Goal: Task Accomplishment & Management: Manage account settings

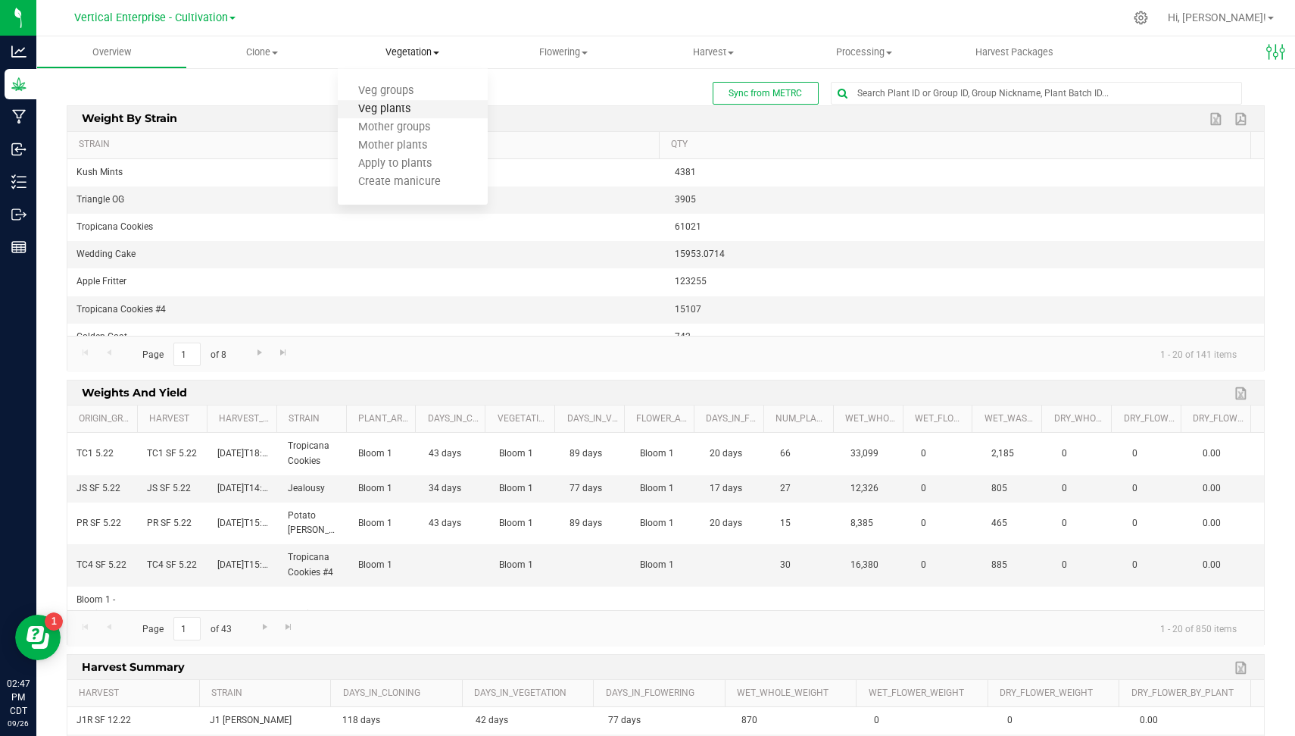
click at [419, 104] on span "Veg plants" at bounding box center [384, 109] width 93 height 13
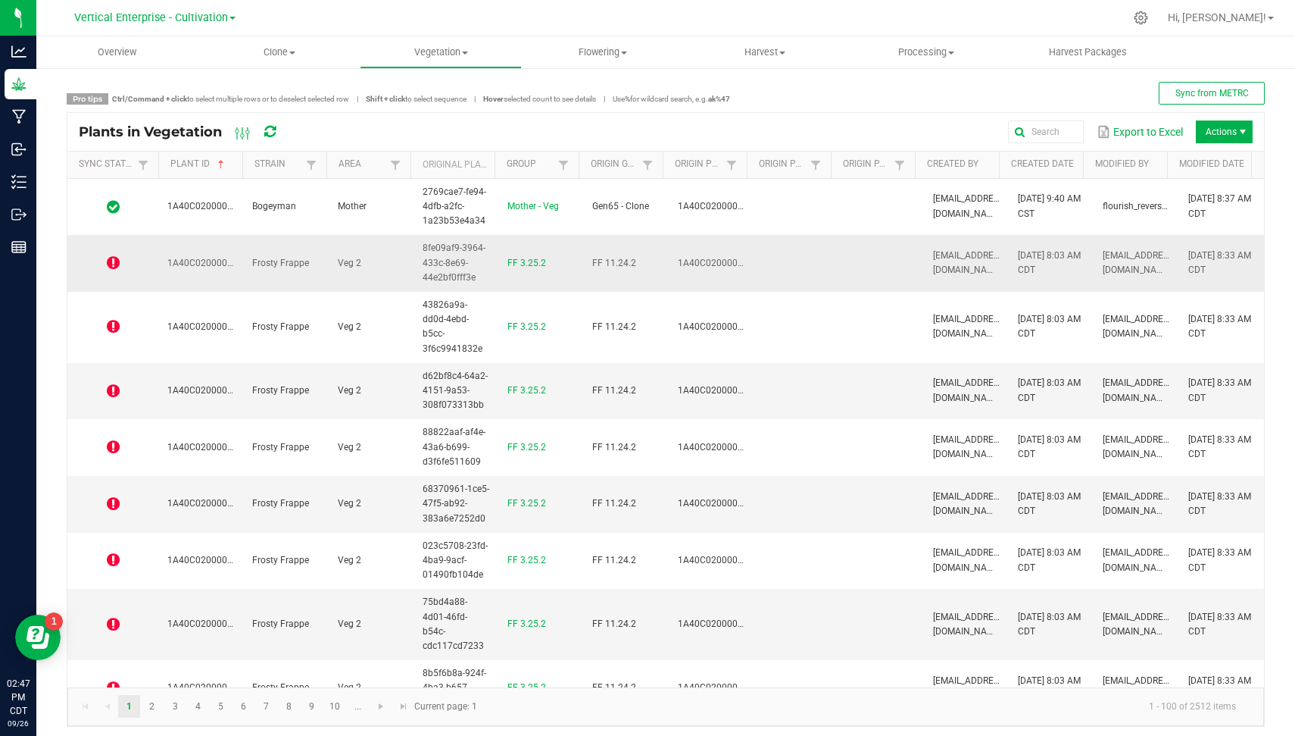
click at [119, 258] on span at bounding box center [113, 262] width 73 height 15
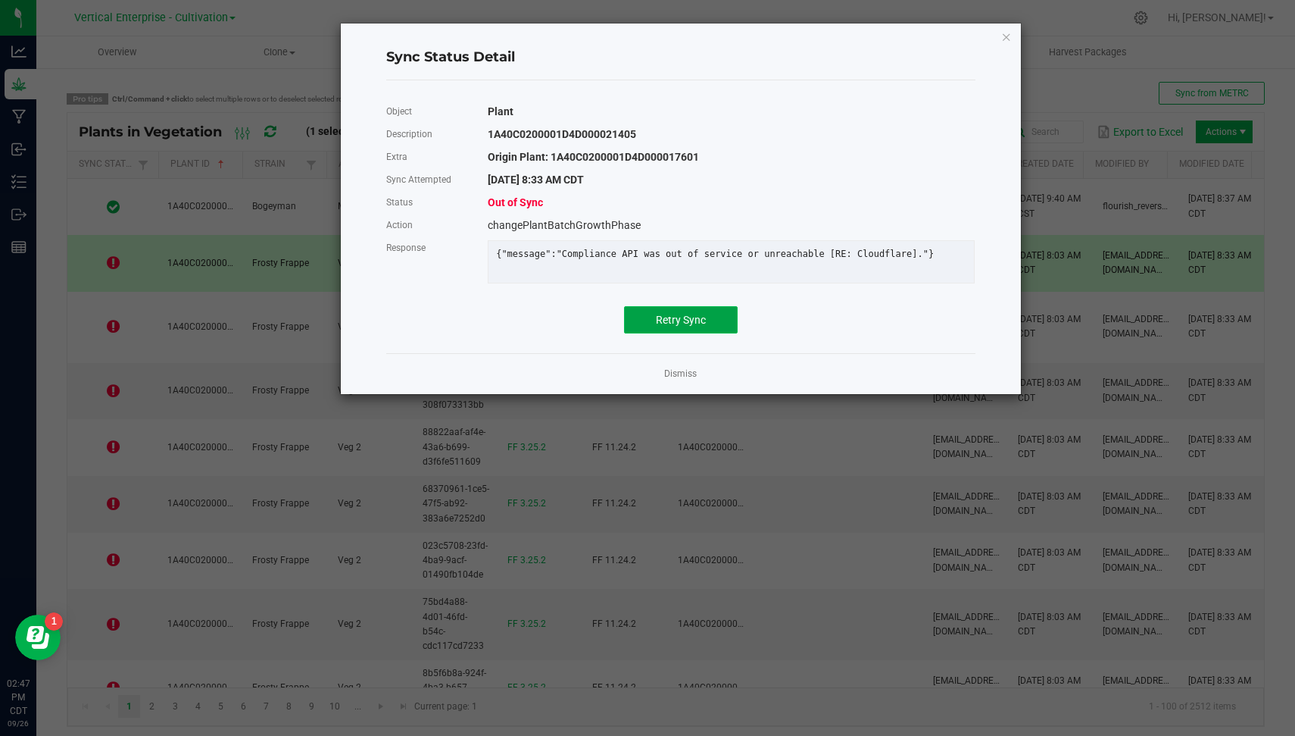
click at [669, 326] on span "Retry Sync" at bounding box center [681, 320] width 50 height 12
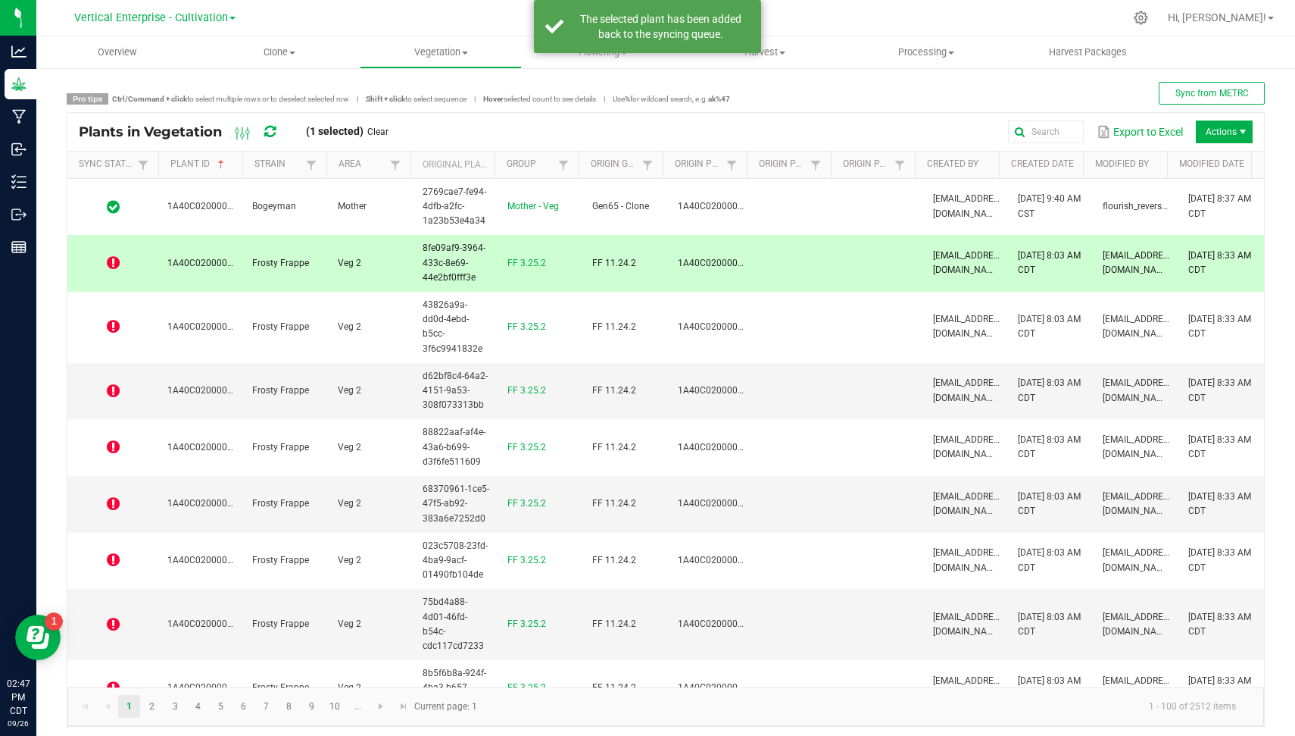
click at [273, 130] on icon at bounding box center [269, 132] width 11 height 14
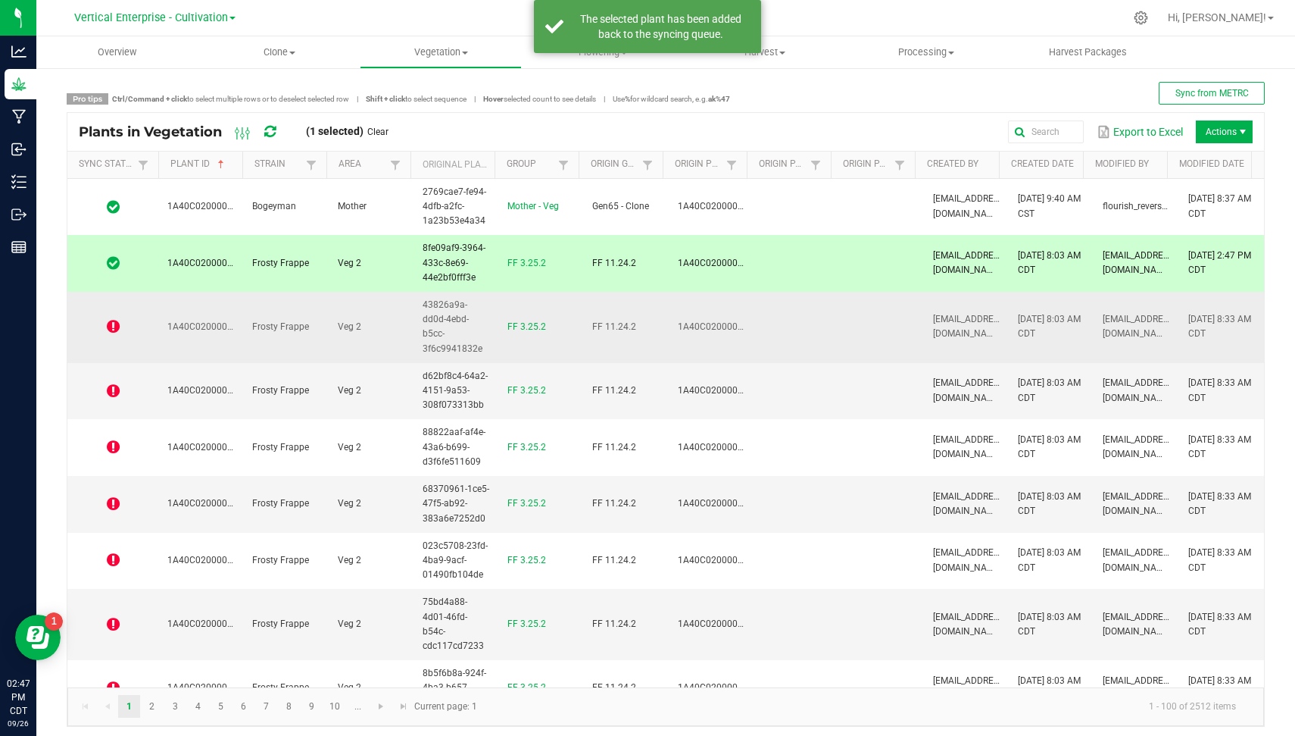
click at [114, 322] on icon at bounding box center [113, 326] width 13 height 15
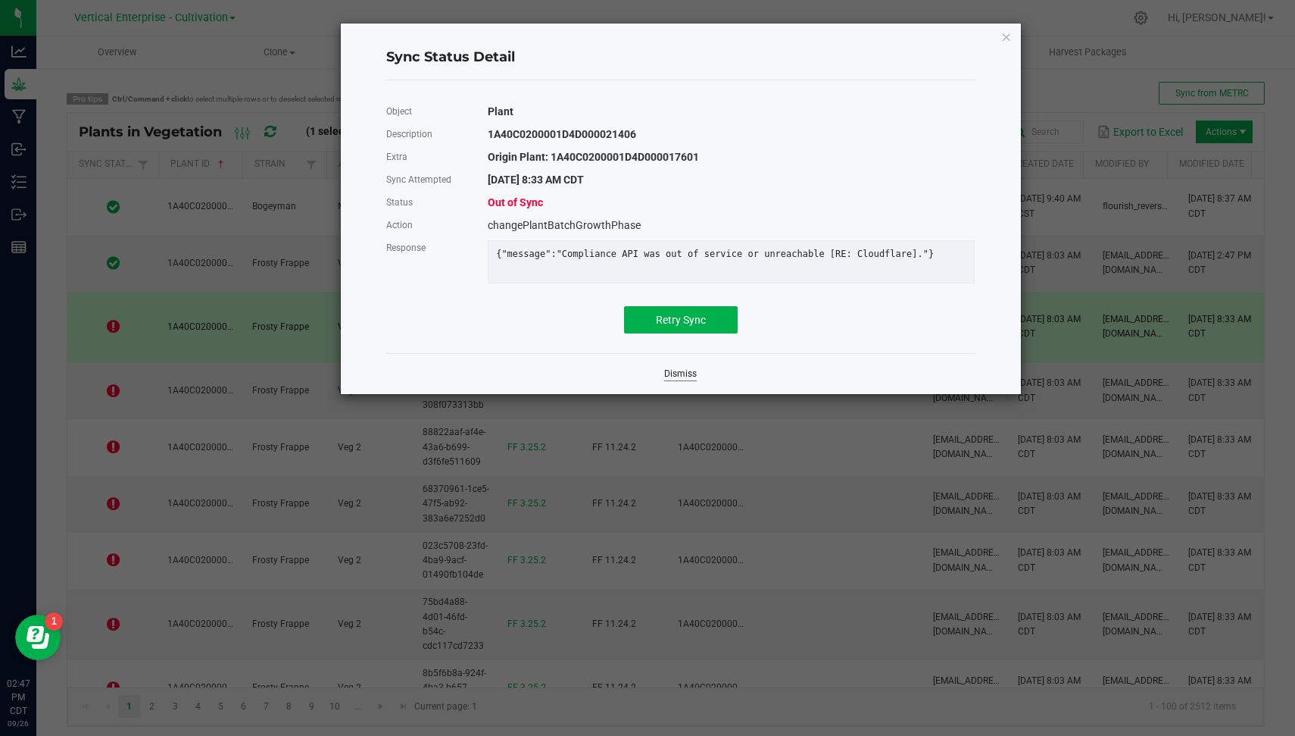
click at [688, 380] on link "Dismiss" at bounding box center [680, 373] width 33 height 13
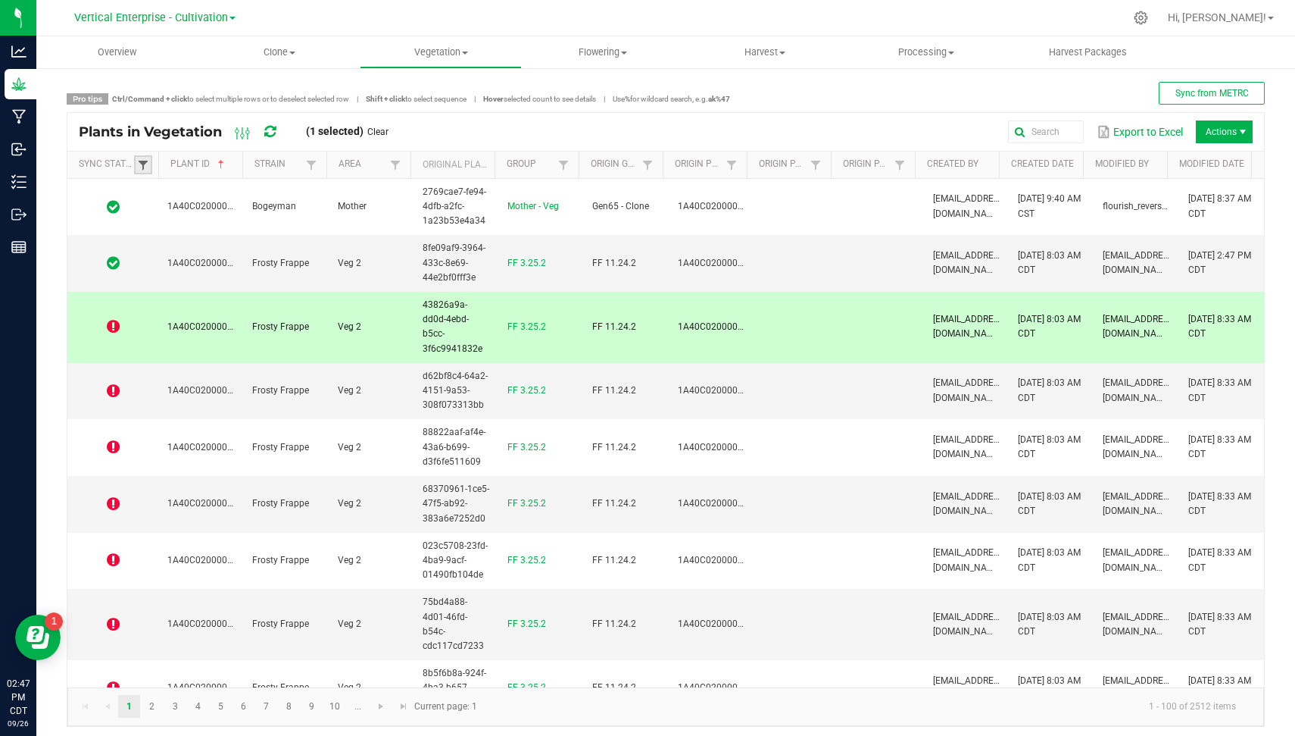
click at [144, 168] on span at bounding box center [143, 165] width 12 height 12
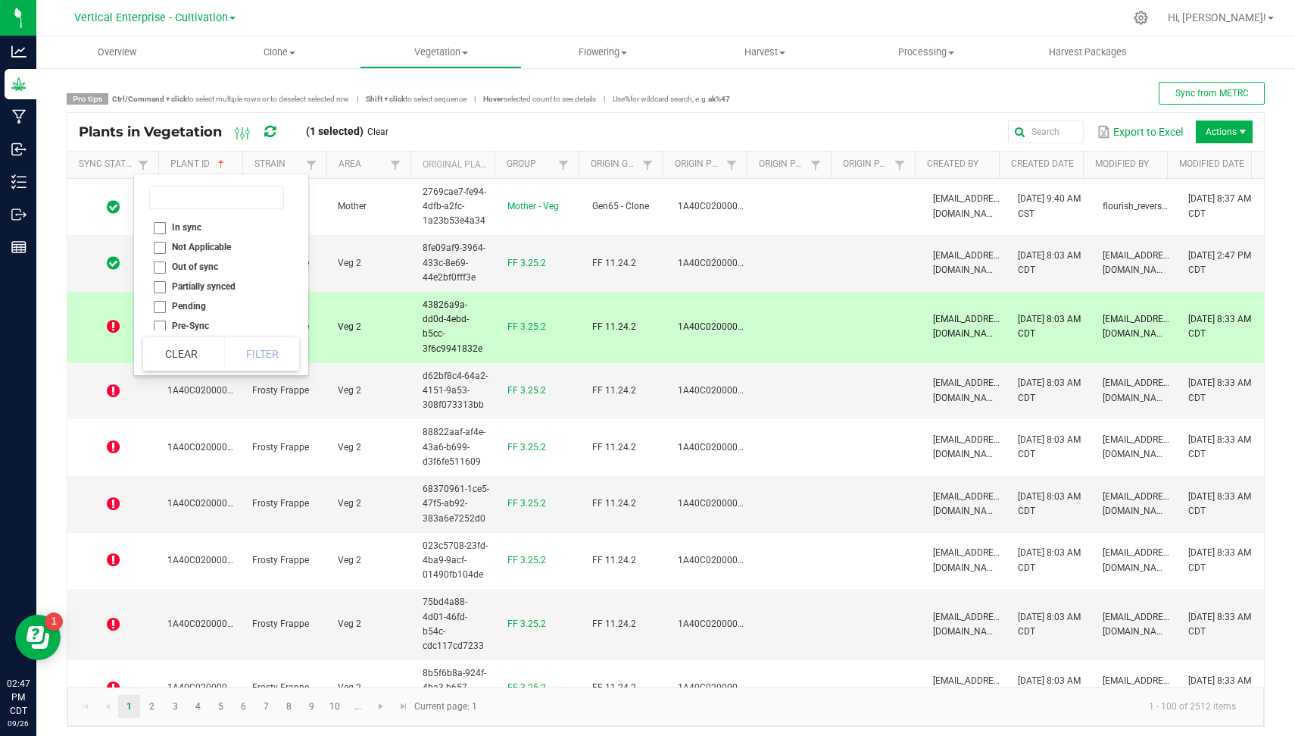
click at [163, 262] on li "Out of sync" at bounding box center [216, 267] width 147 height 20
checkbox sync "true"
click at [261, 351] on button "Filter" at bounding box center [262, 353] width 76 height 33
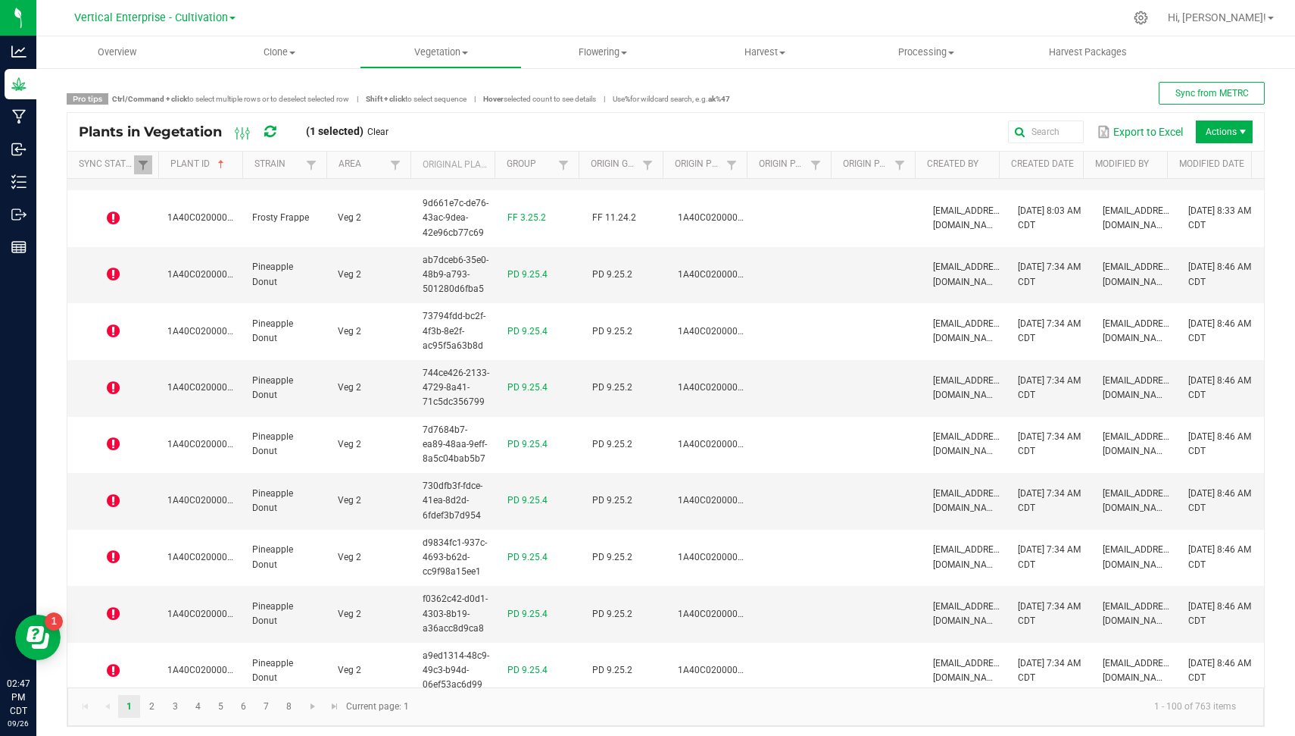
scroll to position [482, 0]
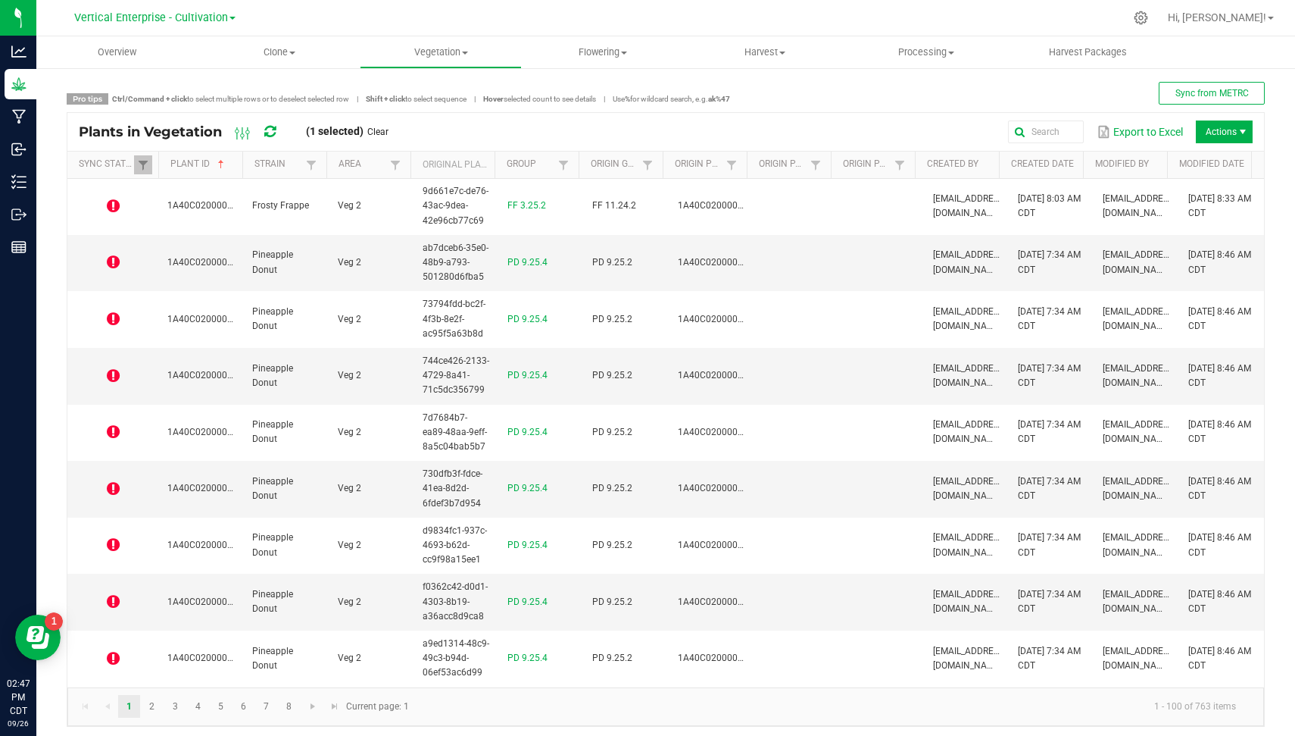
click at [243, 165] on th "Strain" at bounding box center [284, 164] width 84 height 27
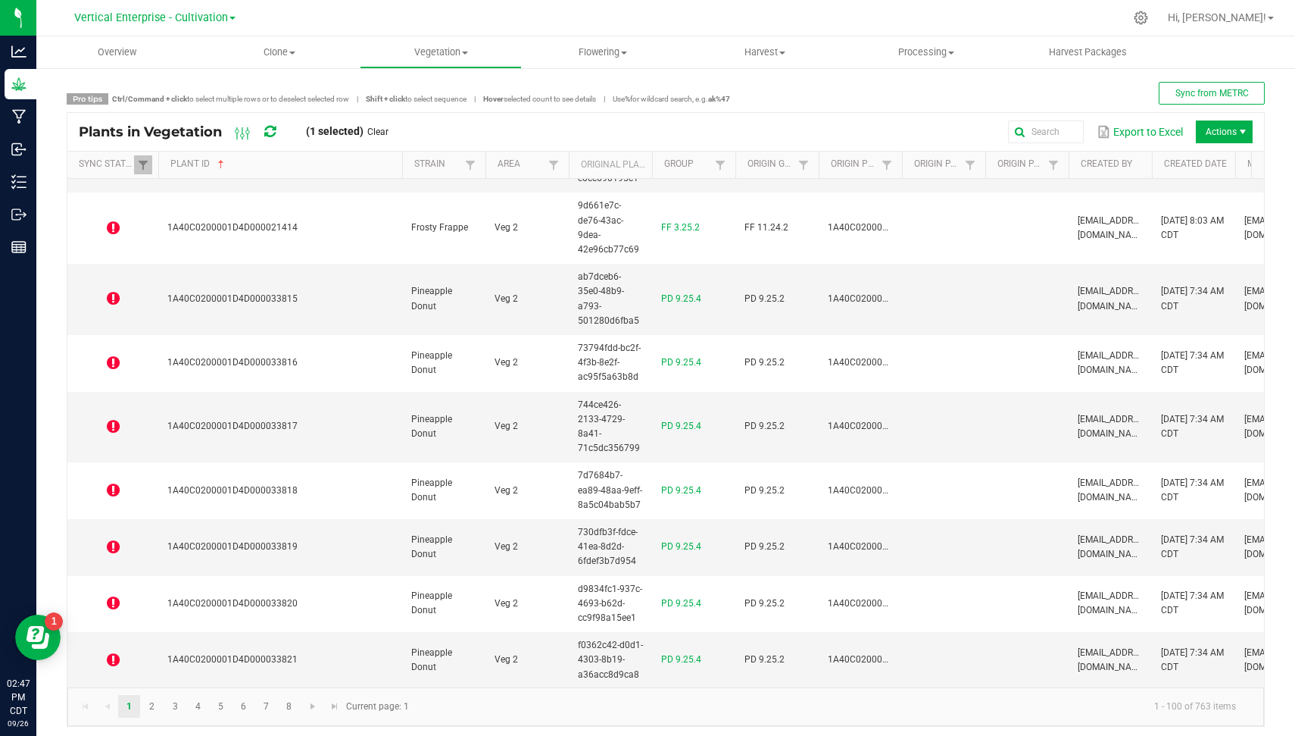
click at [398, 163] on span at bounding box center [400, 283] width 5 height 264
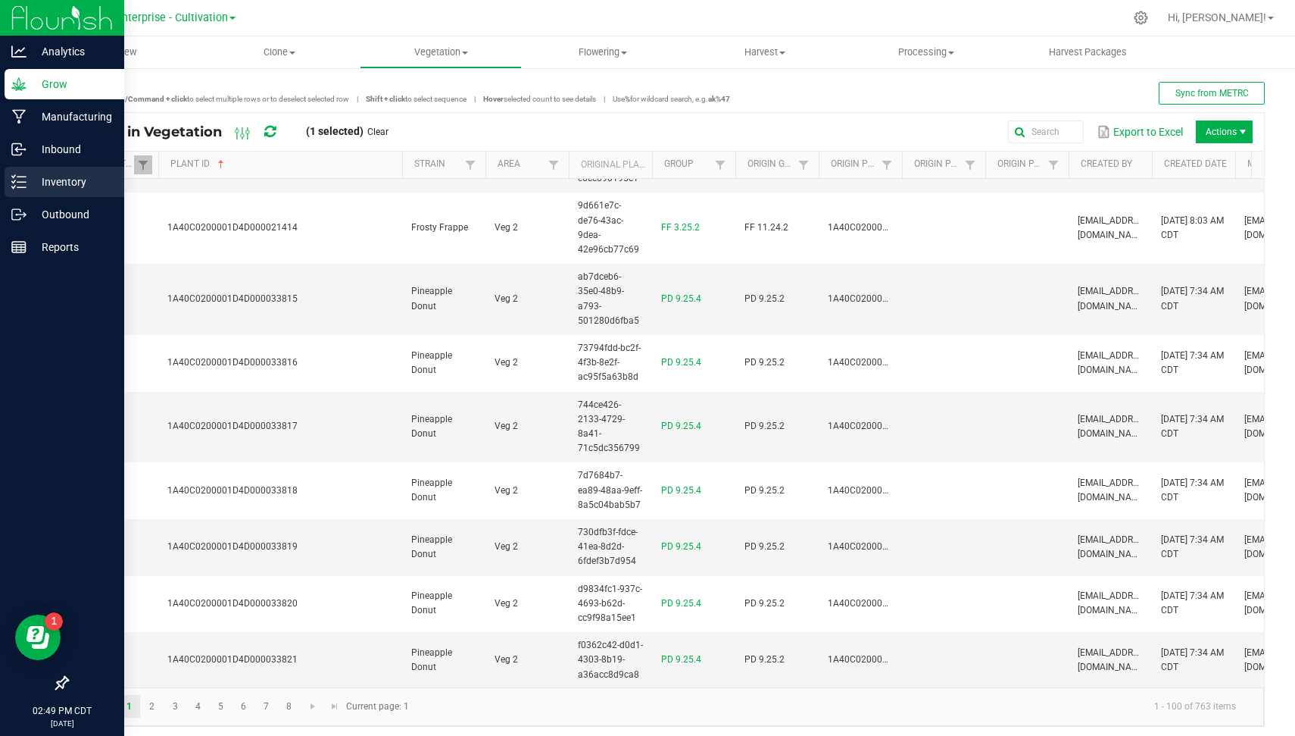
click at [27, 184] on p "Inventory" at bounding box center [72, 182] width 91 height 18
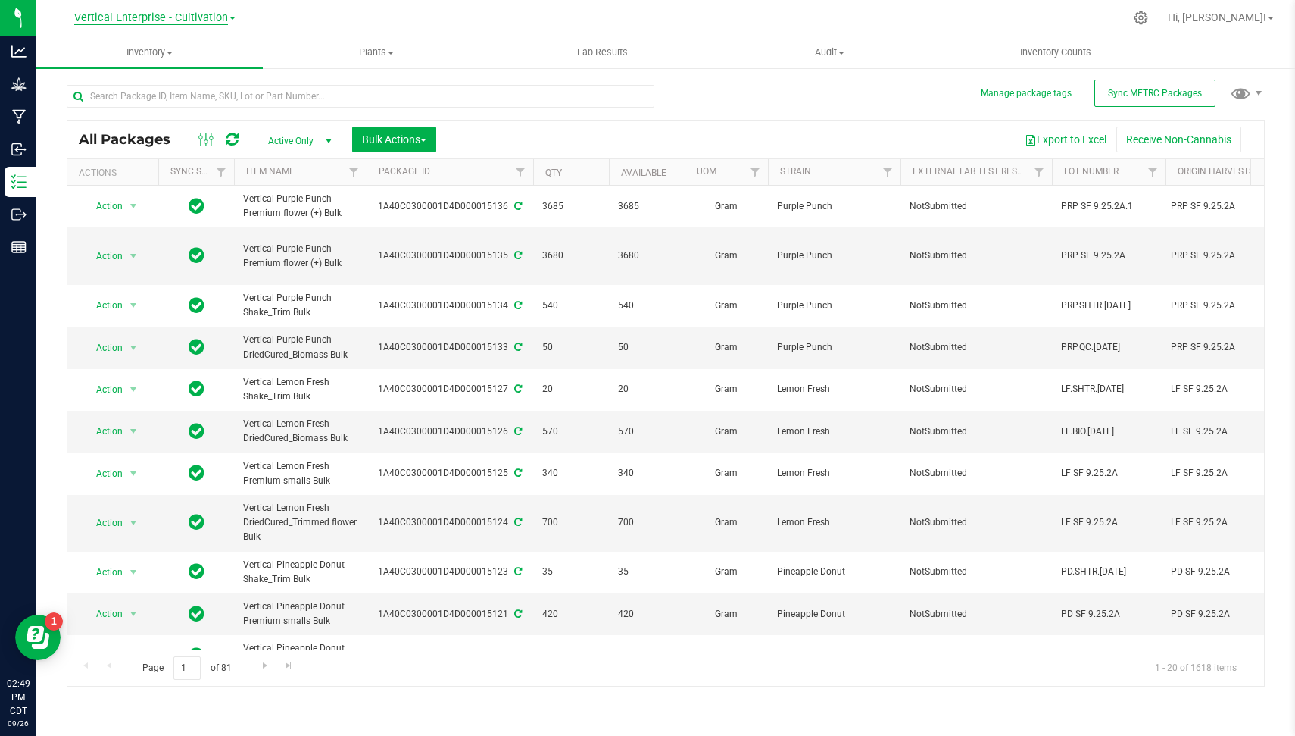
click at [195, 20] on span "Vertical Enterprise - Cultivation" at bounding box center [151, 18] width 154 height 14
click at [197, 80] on link "Vertical Enterprise - Manufacturing" at bounding box center [154, 74] width 221 height 20
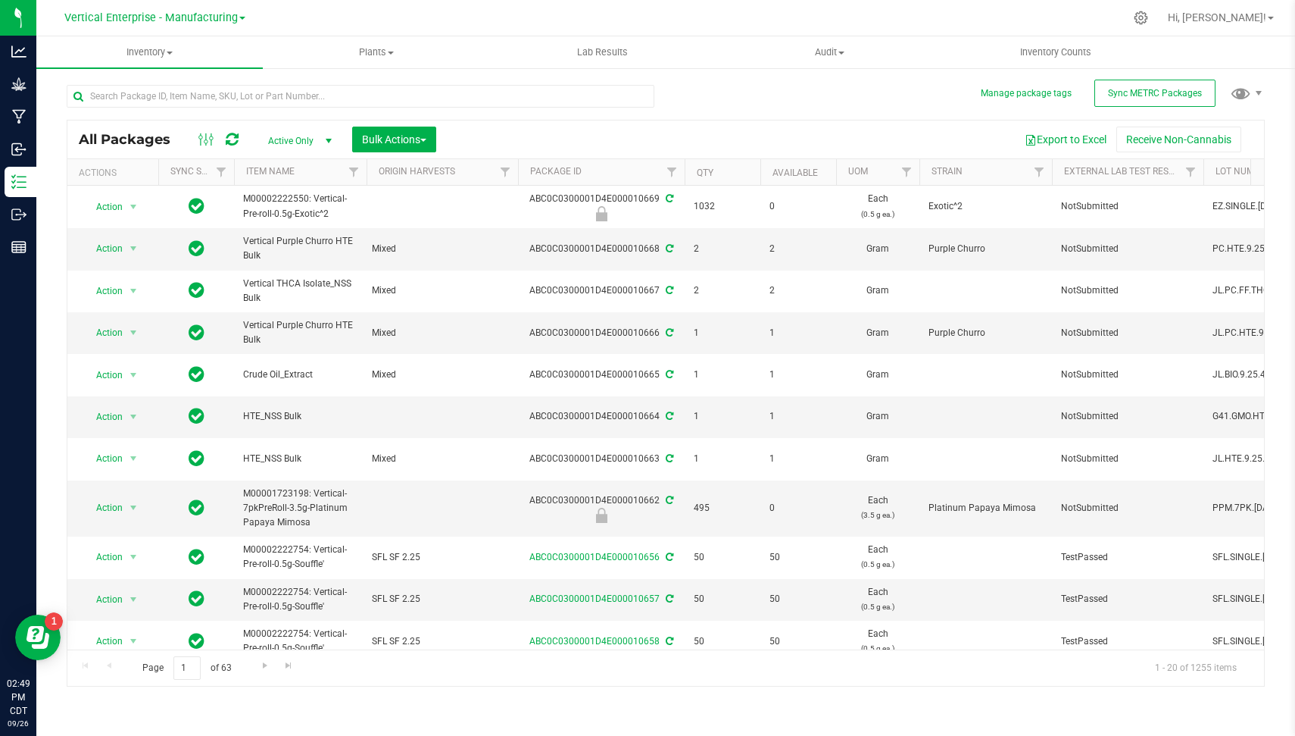
click at [1023, 80] on div "All Packages Active Only Active Only Lab Samples Locked All External Internal B…" at bounding box center [666, 378] width 1198 height 616
click at [1001, 97] on button "Manage package tags" at bounding box center [1026, 93] width 91 height 13
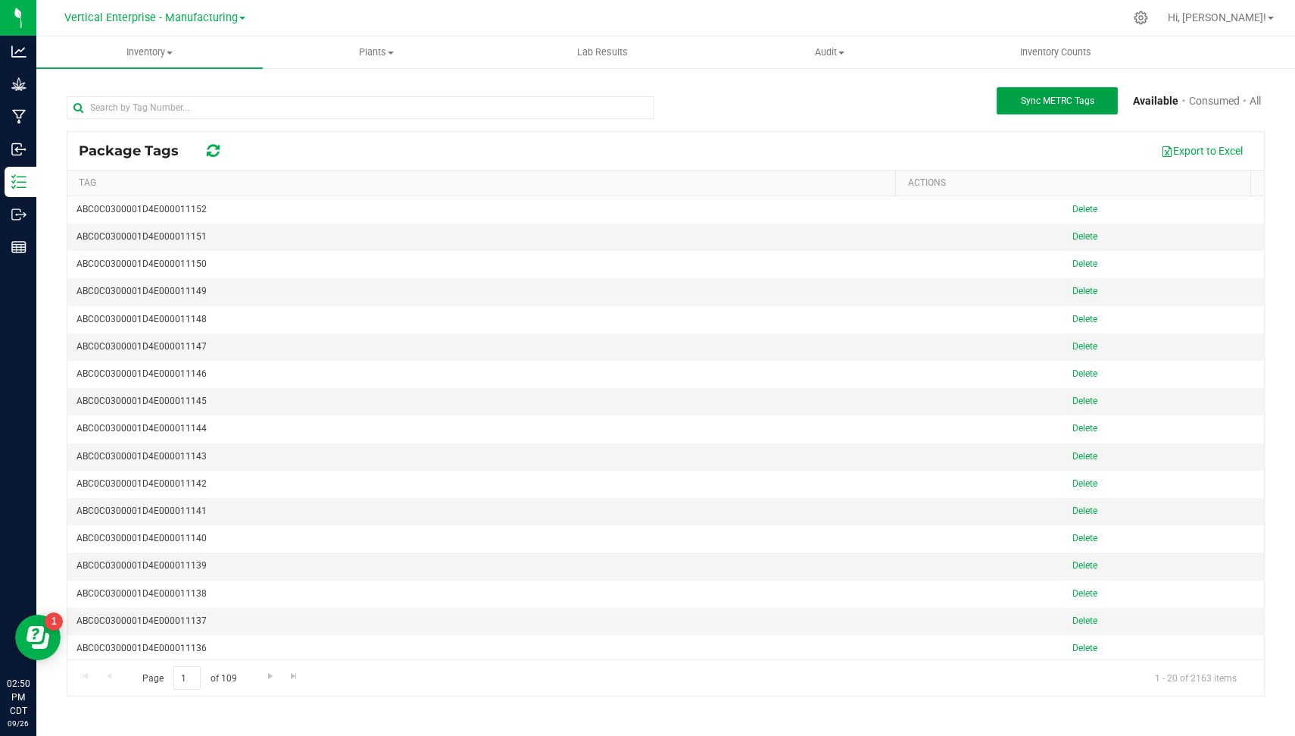
click at [1078, 95] on span "Sync METRC Tags" at bounding box center [1057, 100] width 73 height 11
click at [1208, 105] on link "Consumed" at bounding box center [1214, 101] width 51 height 16
click at [1156, 98] on link "Available" at bounding box center [1156, 101] width 42 height 16
click at [1213, 99] on link "Consumed" at bounding box center [1214, 101] width 51 height 16
click at [1252, 102] on link "All" at bounding box center [1255, 101] width 11 height 16
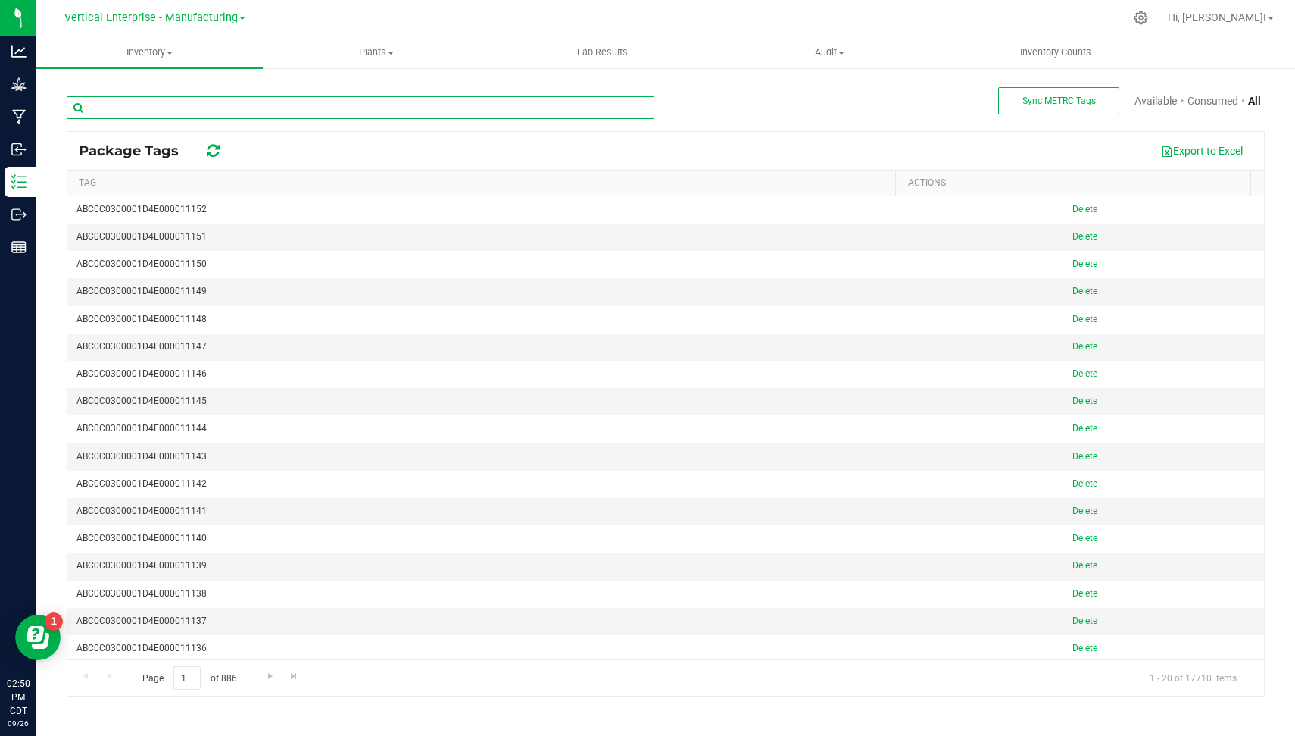
click at [563, 110] on input "text" at bounding box center [361, 107] width 588 height 23
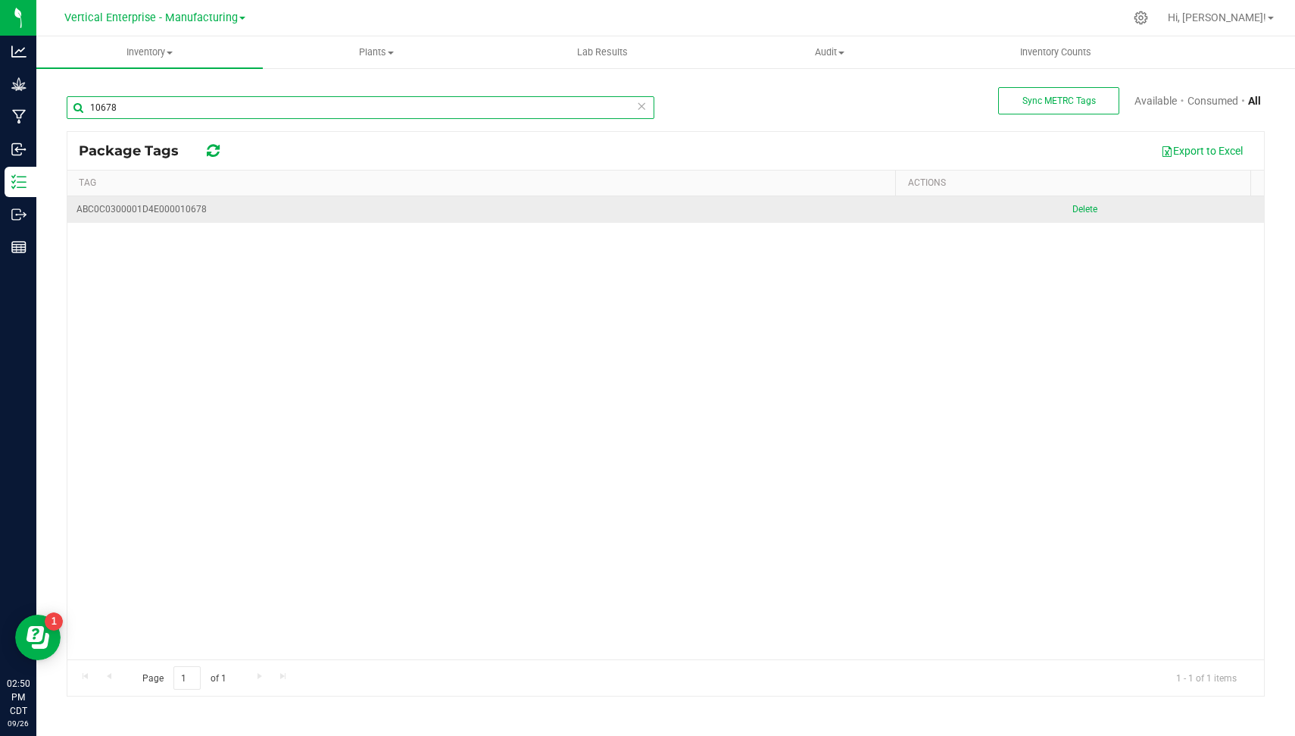
type input "10678"
click at [724, 208] on div "ABC0C0300001D4E000010678" at bounding box center [487, 209] width 820 height 14
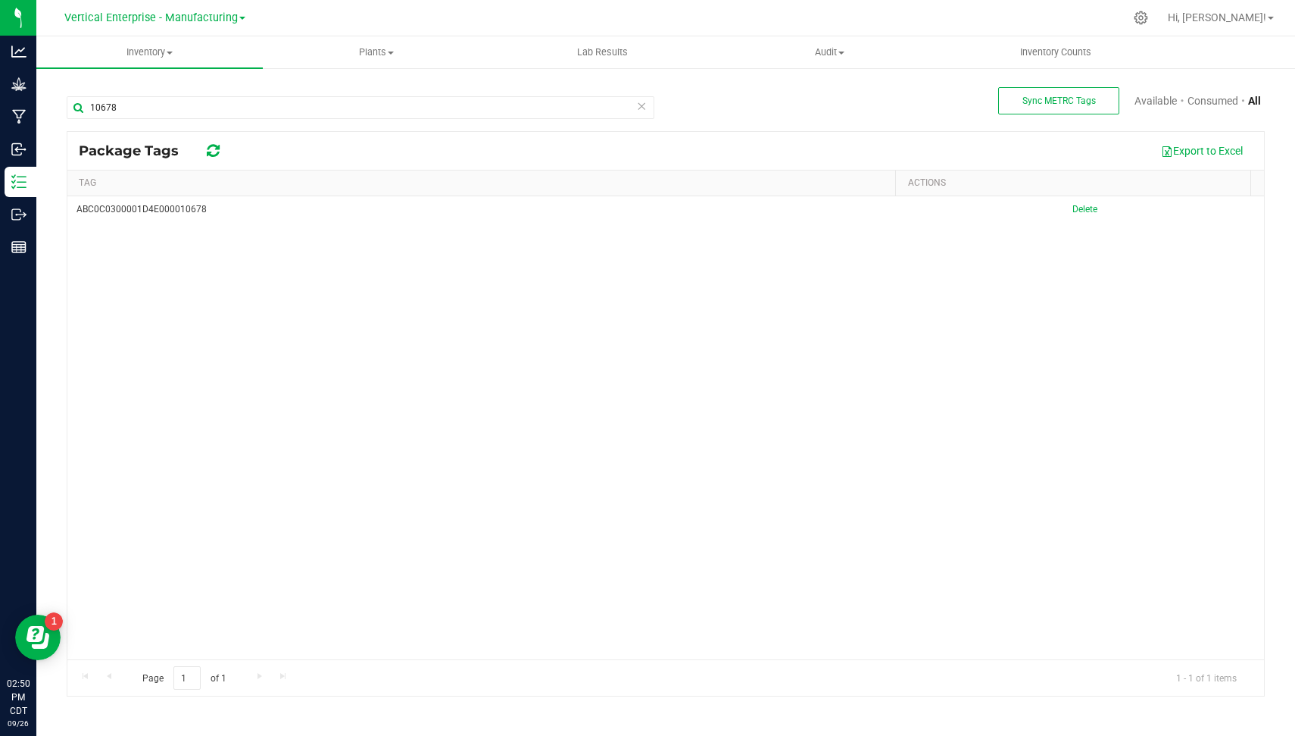
click at [207, 154] on icon at bounding box center [213, 150] width 13 height 15
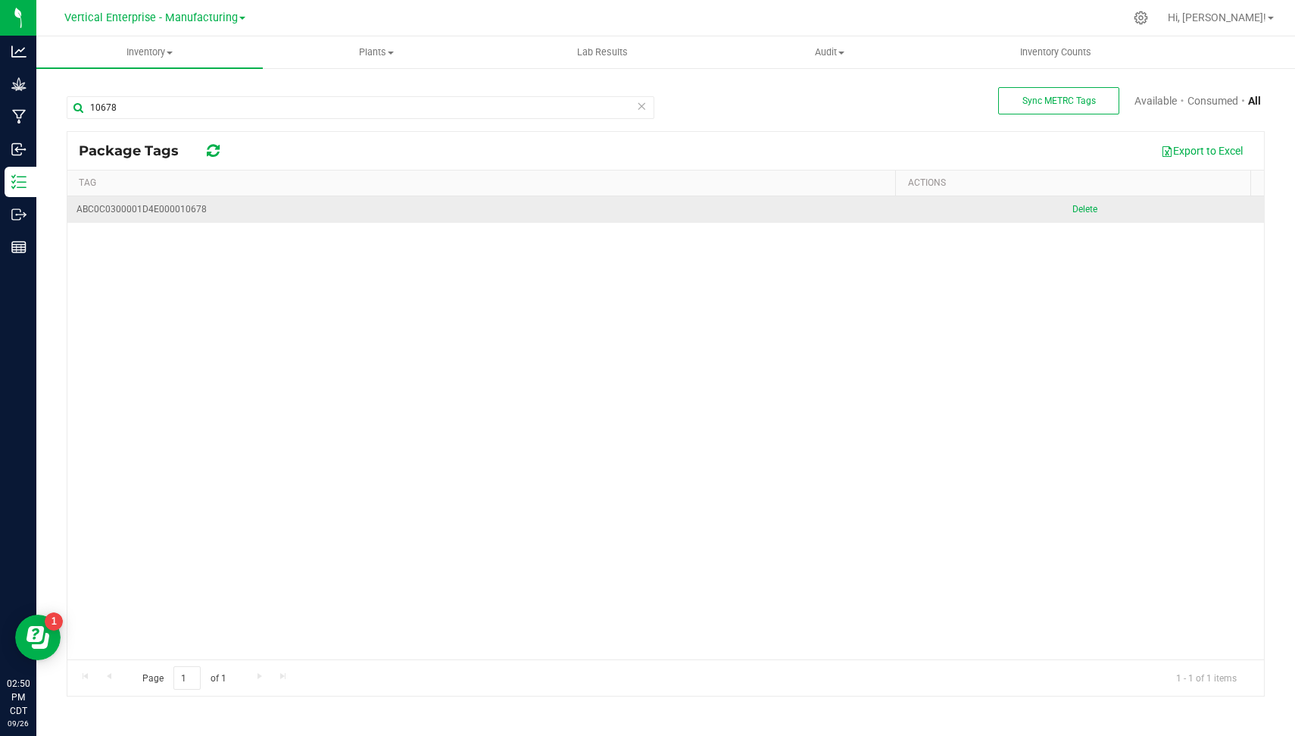
click at [180, 214] on div "ABC0C0300001D4E000010678" at bounding box center [487, 209] width 820 height 14
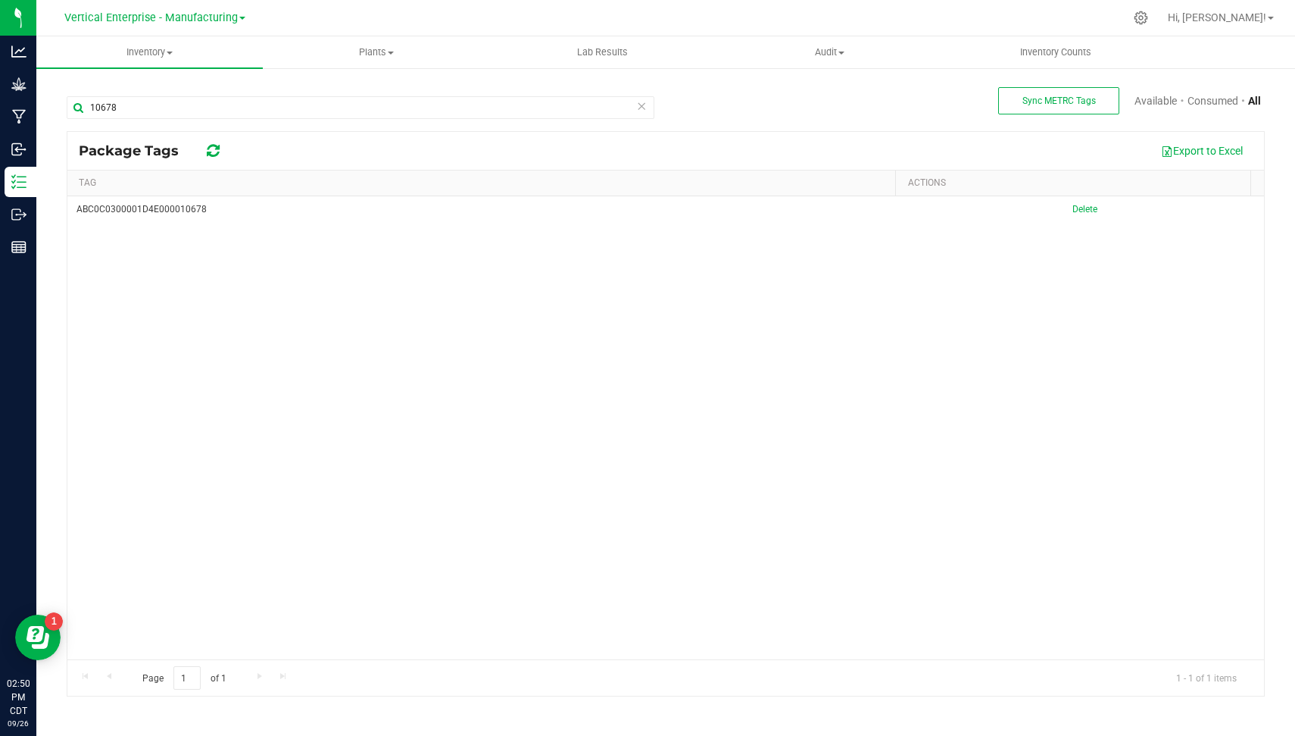
click at [193, 290] on div "ABC0C0300001D4E000010678 [GEOGRAPHIC_DATA]" at bounding box center [665, 428] width 1197 height 464
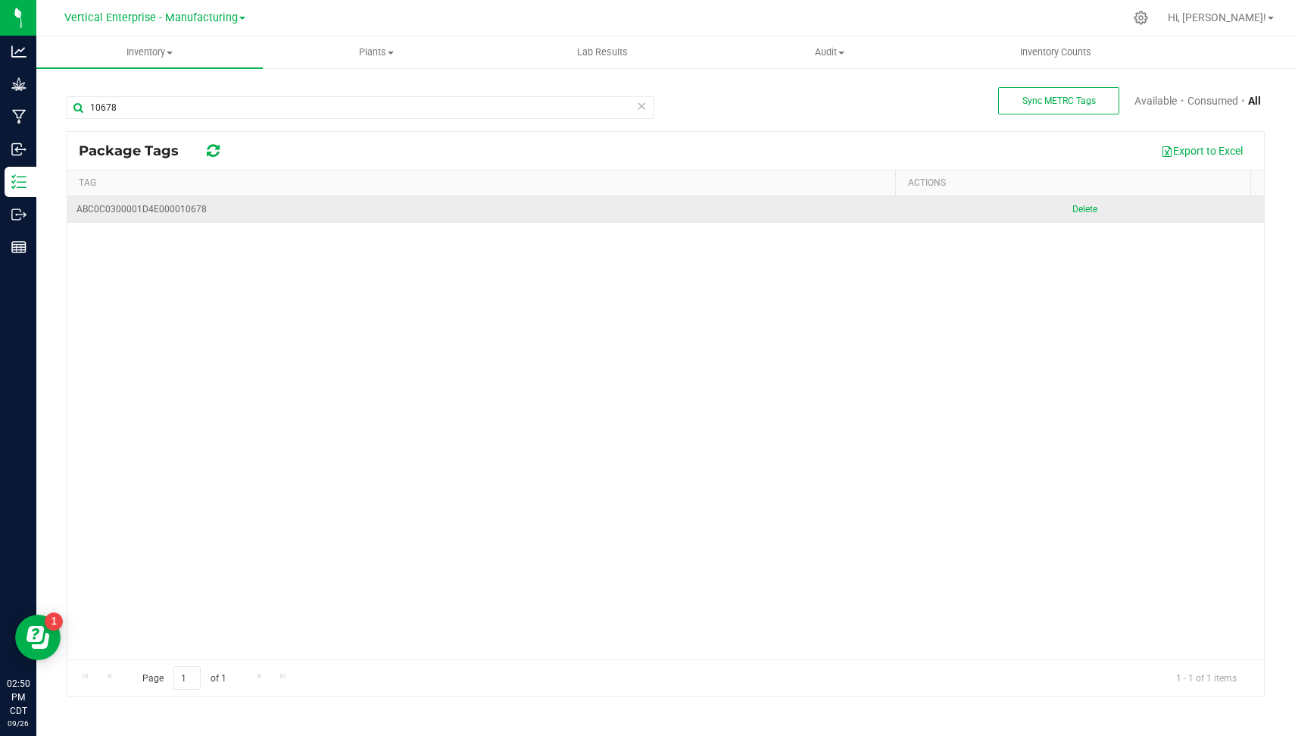
click at [187, 212] on div "ABC0C0300001D4E000010678" at bounding box center [487, 209] width 820 height 14
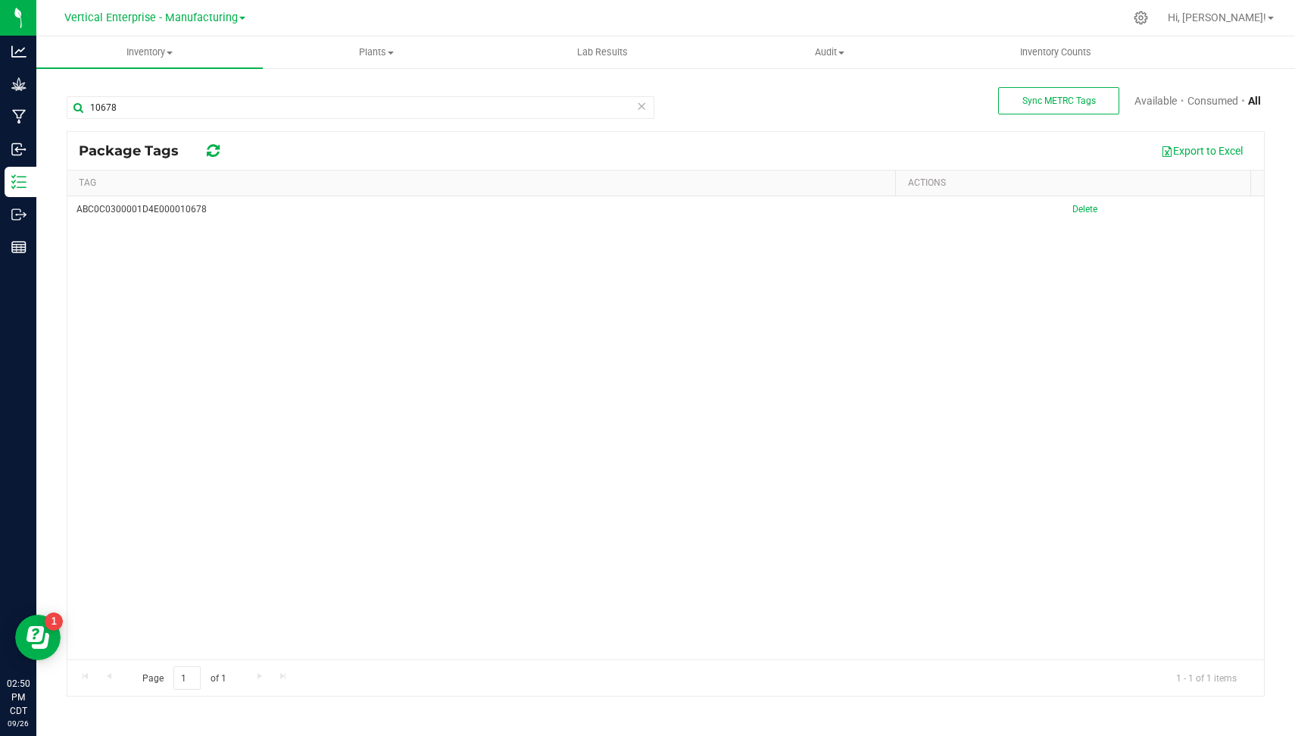
click at [220, 266] on div "ABC0C0300001D4E000010678 [GEOGRAPHIC_DATA]" at bounding box center [665, 428] width 1197 height 464
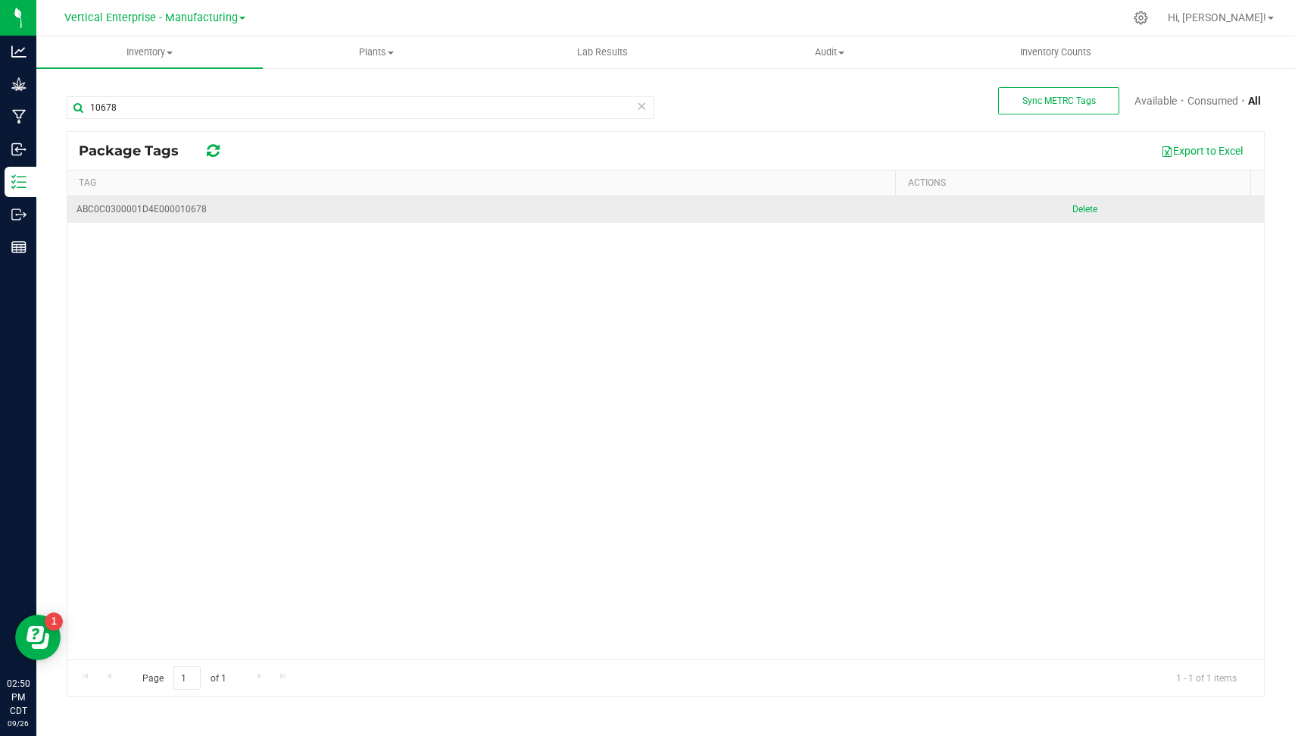
click at [182, 213] on div "ABC0C0300001D4E000010678" at bounding box center [487, 209] width 820 height 14
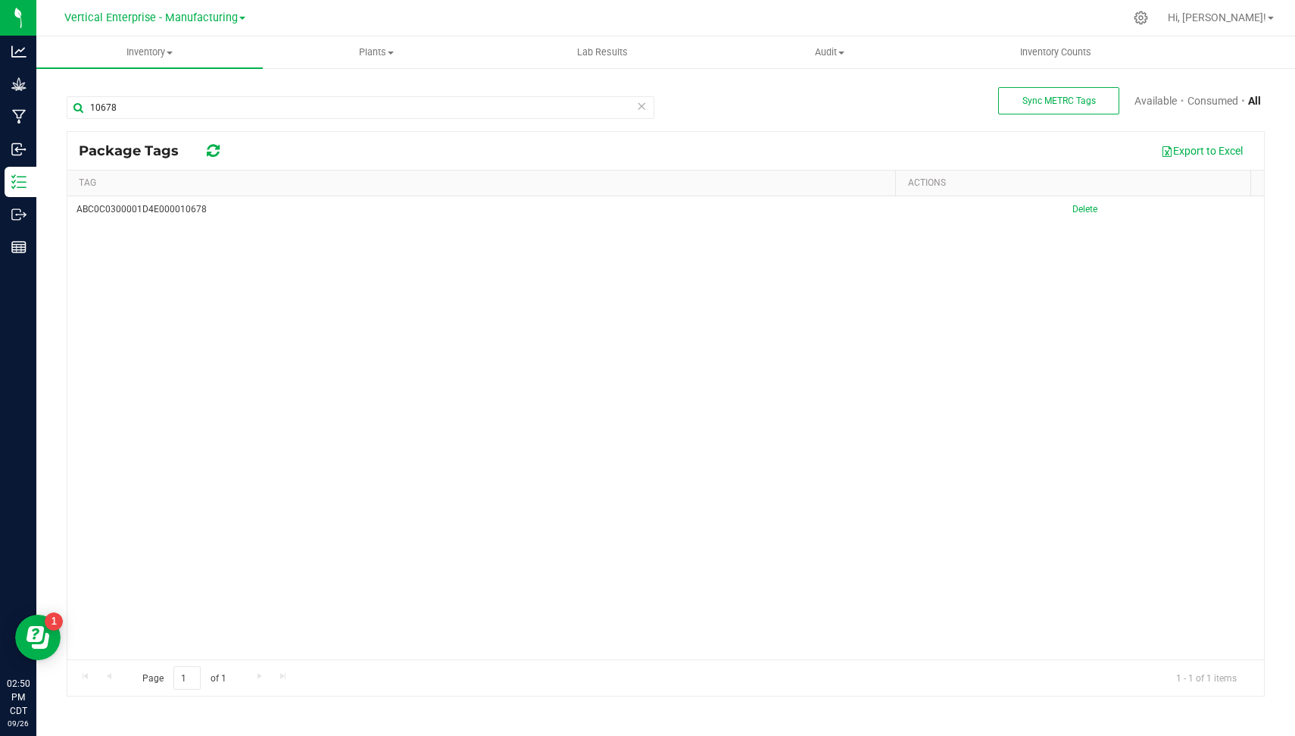
click at [186, 226] on div "ABC0C0300001D4E000010678 [GEOGRAPHIC_DATA]" at bounding box center [665, 428] width 1197 height 464
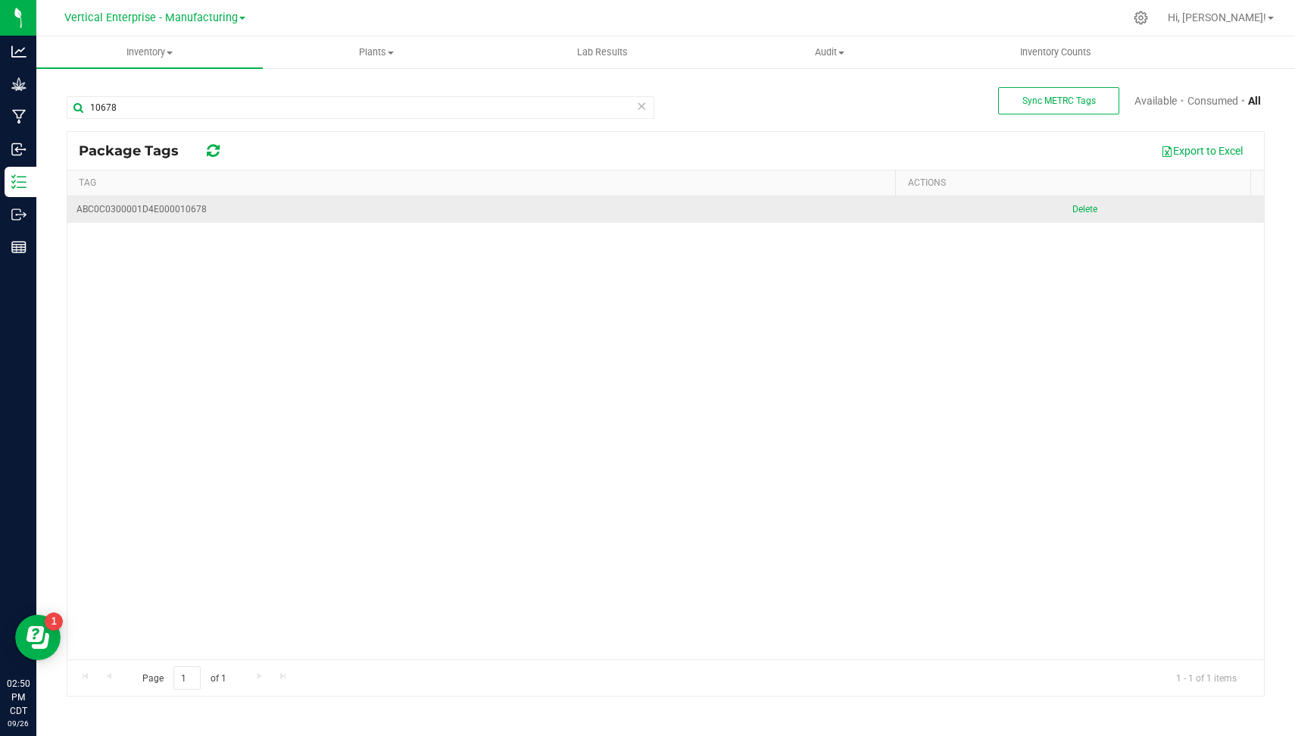
click at [186, 207] on div "ABC0C0300001D4E000010678" at bounding box center [487, 209] width 820 height 14
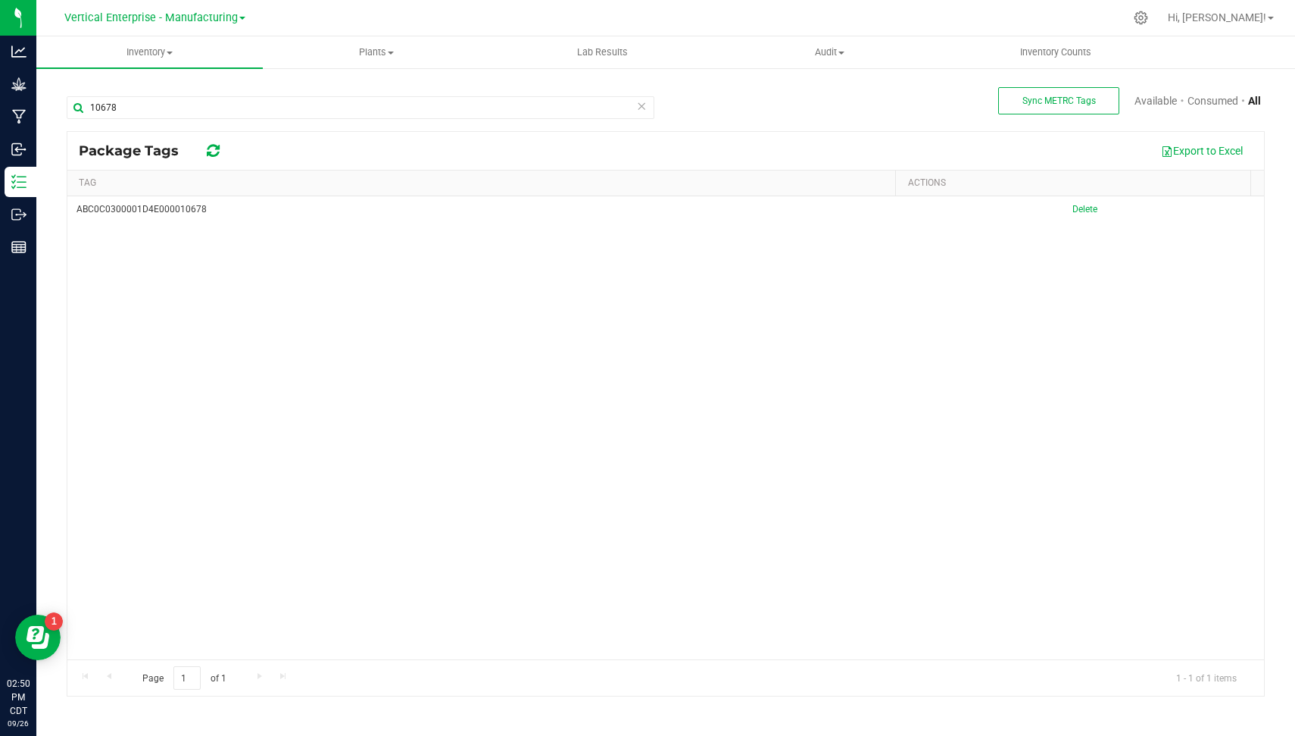
click at [217, 302] on div "ABC0C0300001D4E000010678 [GEOGRAPHIC_DATA]" at bounding box center [665, 428] width 1197 height 464
click at [639, 109] on icon at bounding box center [641, 105] width 11 height 18
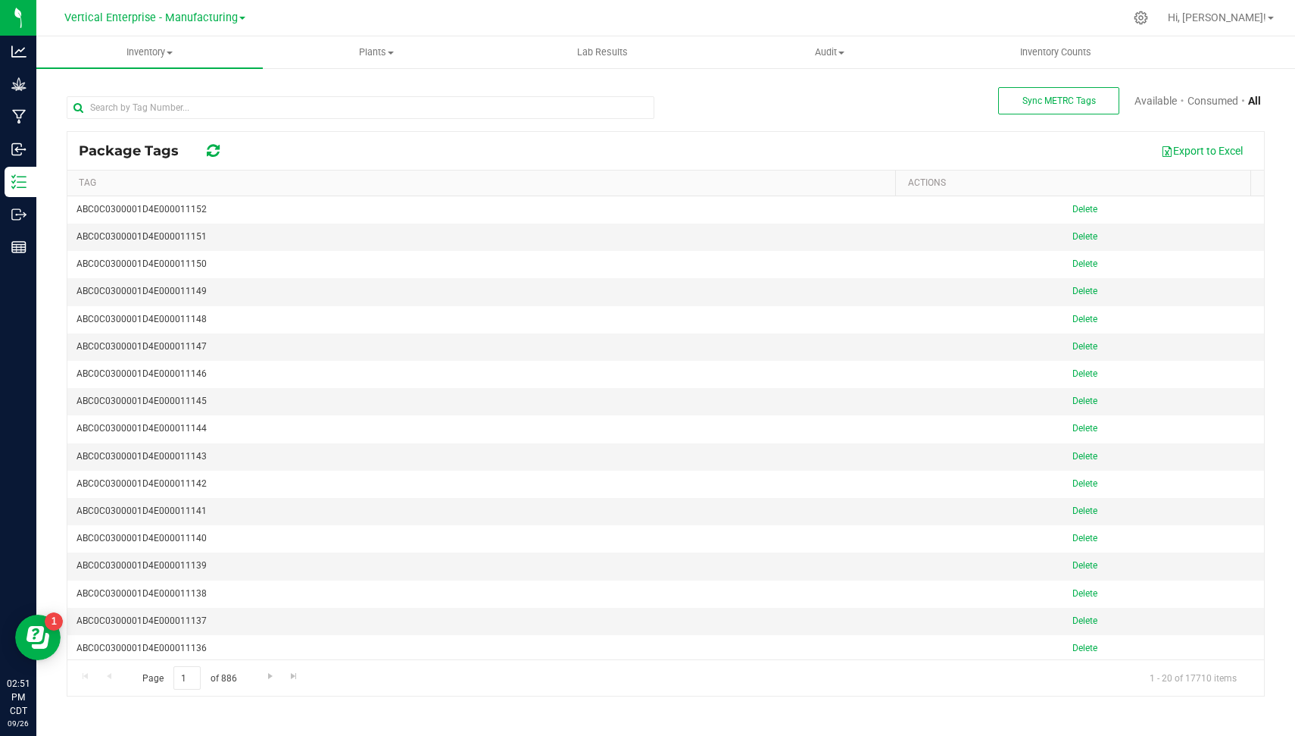
click at [540, 173] on th "Tag" at bounding box center [481, 183] width 828 height 26
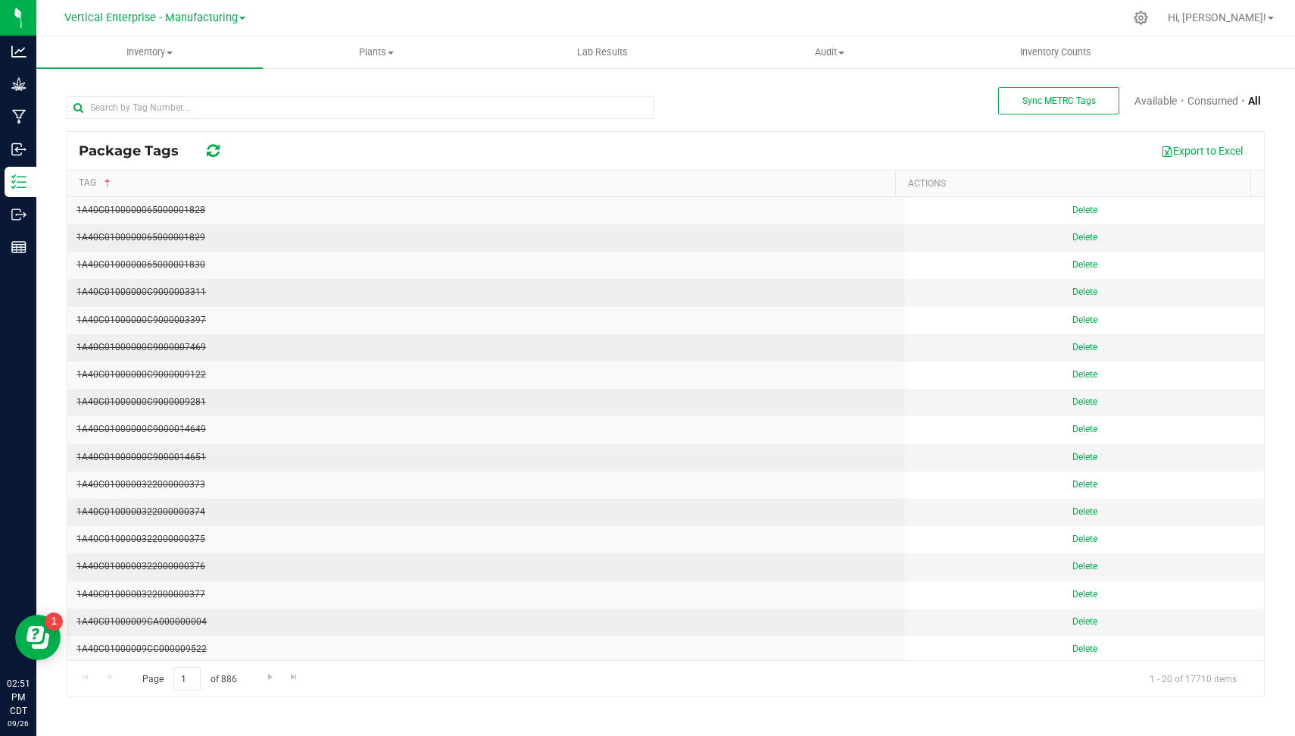
click at [540, 173] on th "Tag" at bounding box center [481, 183] width 828 height 27
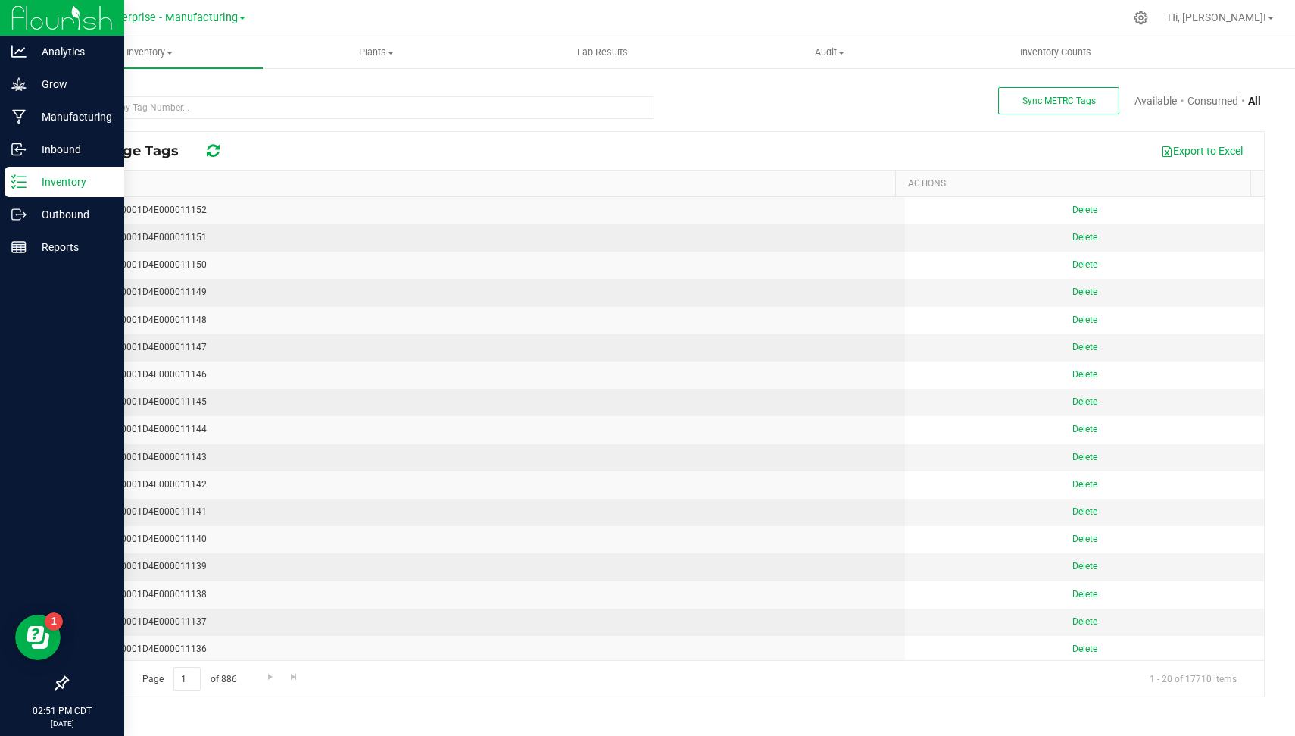
click at [27, 182] on p "Inventory" at bounding box center [72, 182] width 91 height 18
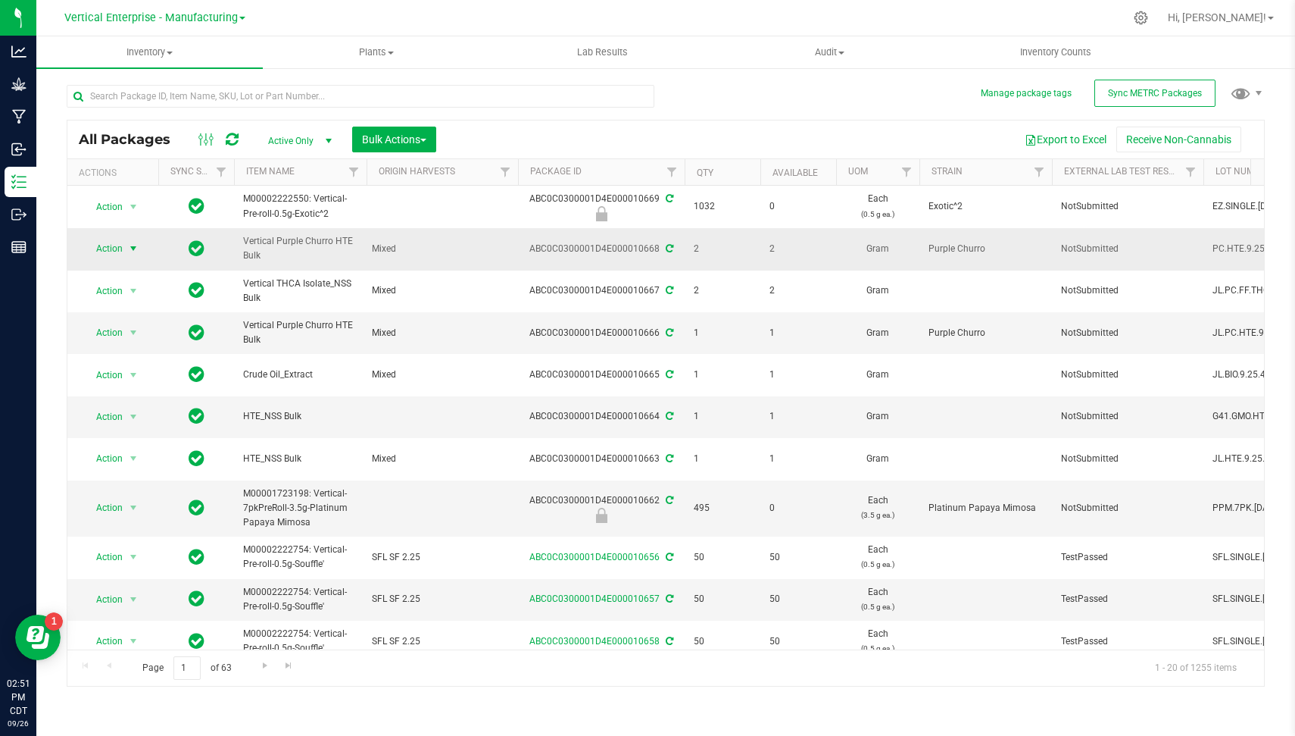
click at [105, 244] on span "Action" at bounding box center [103, 248] width 41 height 21
click at [146, 296] on li "Create package" at bounding box center [130, 295] width 94 height 23
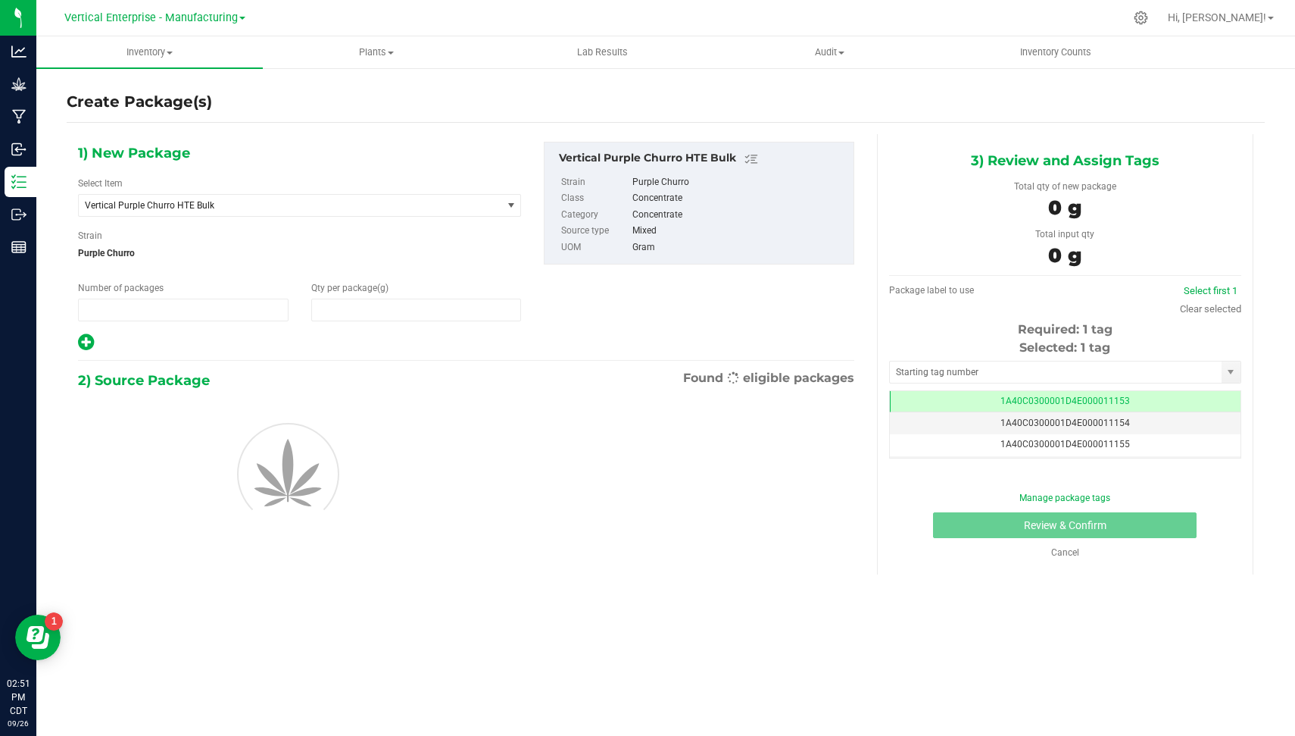
type input "1"
type input "0.0000"
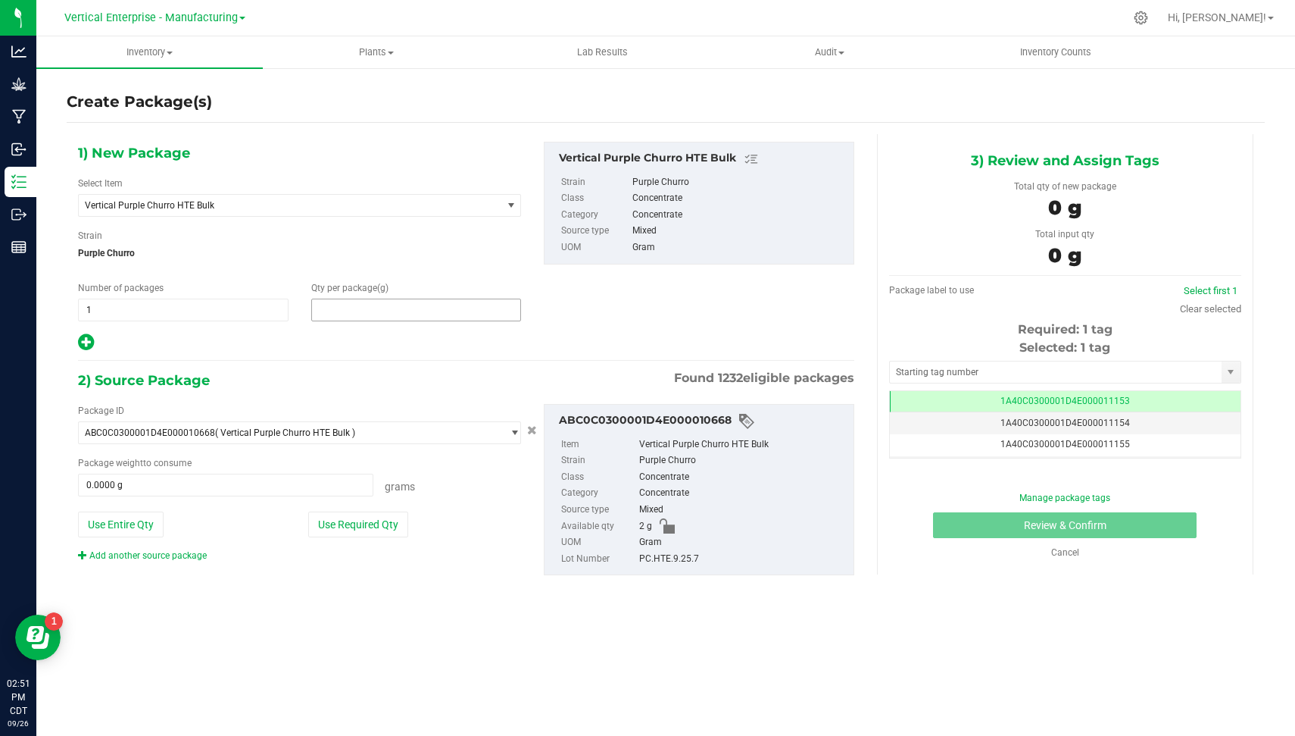
click at [415, 305] on span at bounding box center [416, 309] width 211 height 23
type input "2"
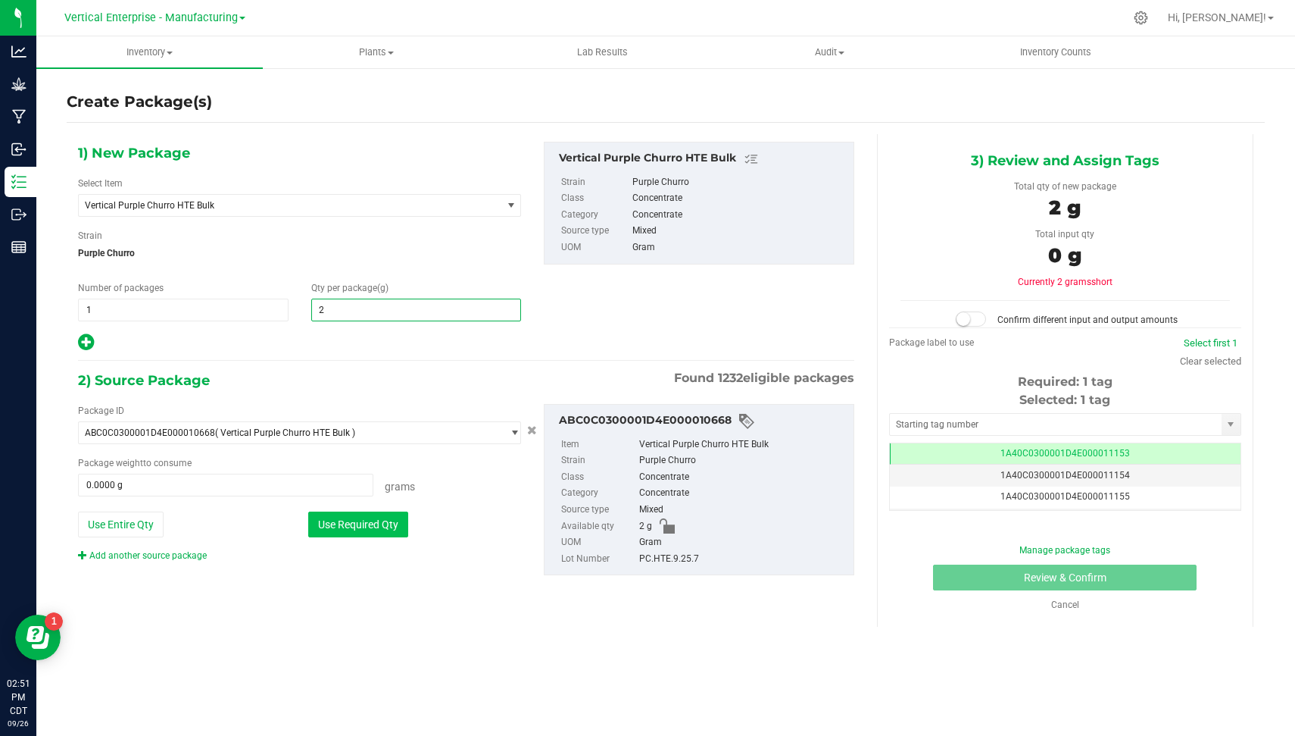
type input "2.0000"
click at [340, 520] on button "Use Required Qty" at bounding box center [358, 524] width 100 height 26
type input "2.0000 g"
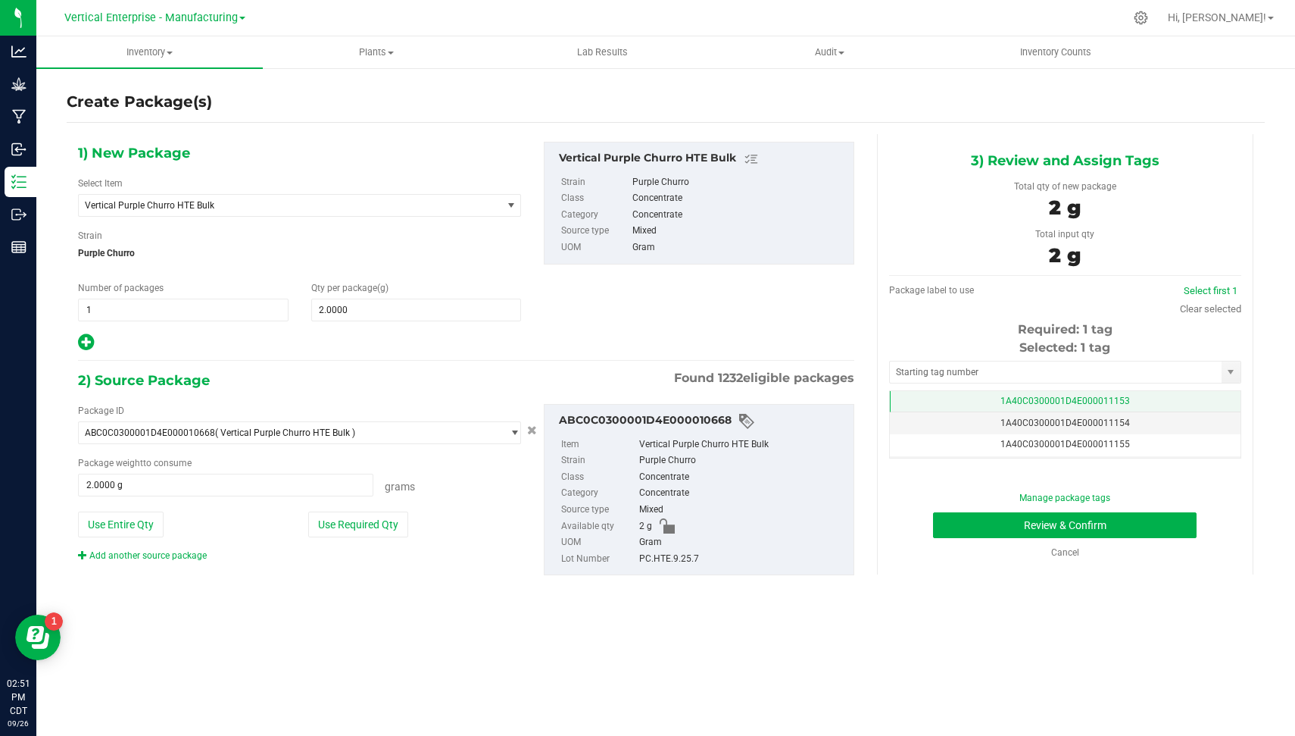
click at [1151, 395] on td "1A40C0300001D4E000011153" at bounding box center [1065, 402] width 351 height 22
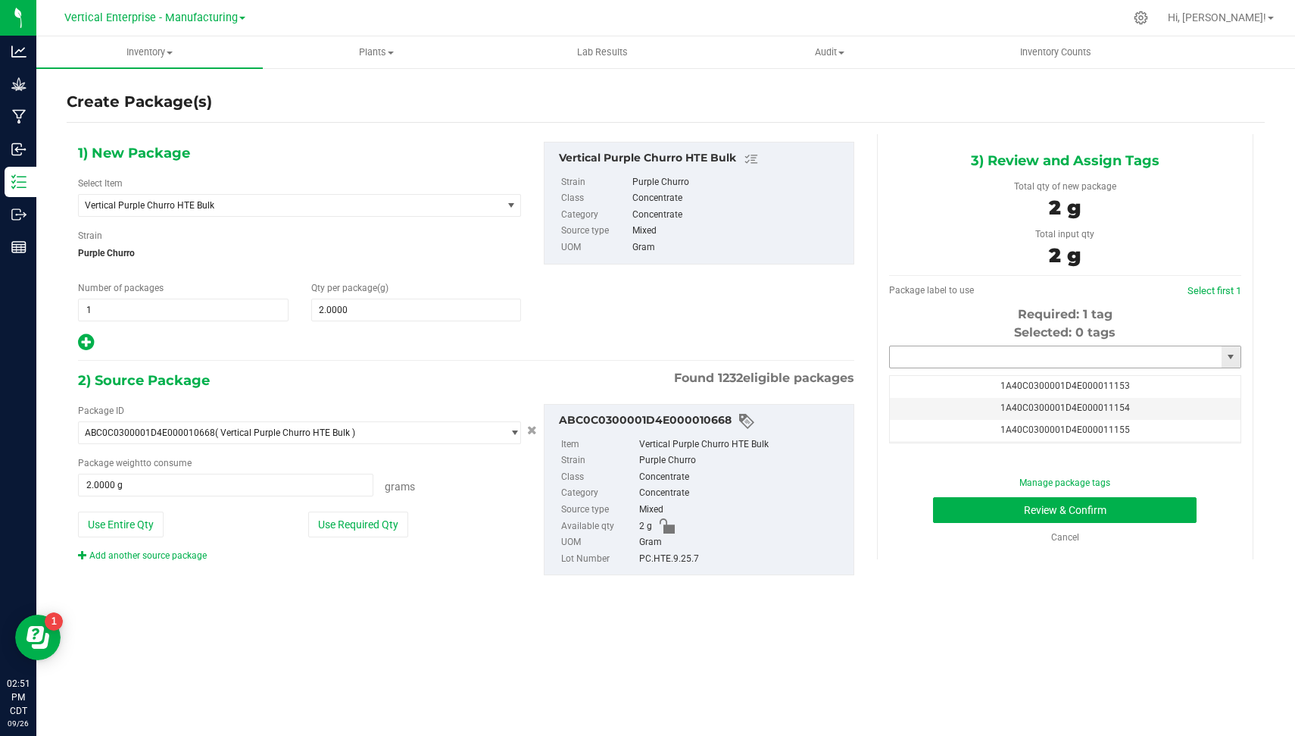
click at [1137, 362] on input "text" at bounding box center [1056, 356] width 332 height 21
click at [1079, 383] on li "ABC0C0300001D4E000010678" at bounding box center [1064, 381] width 351 height 23
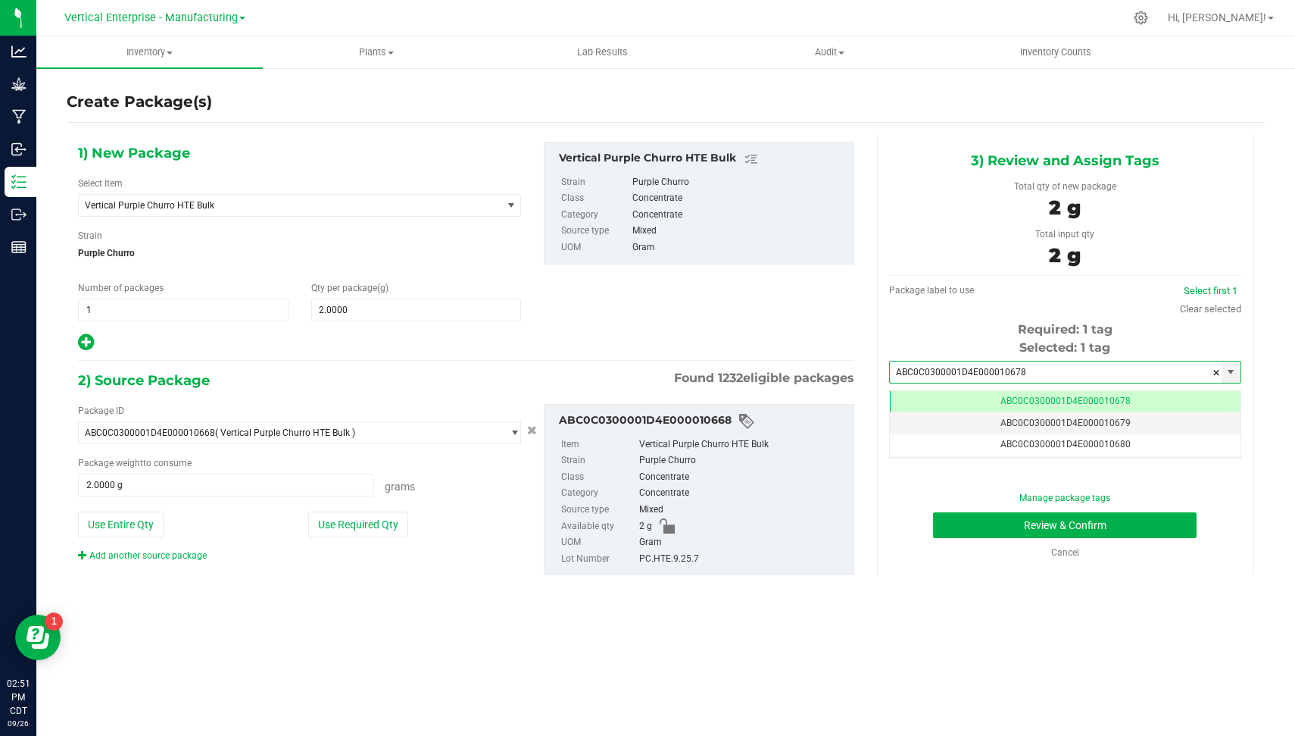
type input "ABC0C0300001D4E000010678"
click at [1272, 497] on div "Create Package(s) 1) New Package Select Item Vertical Purple Churro HTE Bulk Ba…" at bounding box center [665, 303] width 1259 height 473
click at [1218, 370] on span at bounding box center [1216, 372] width 9 height 23
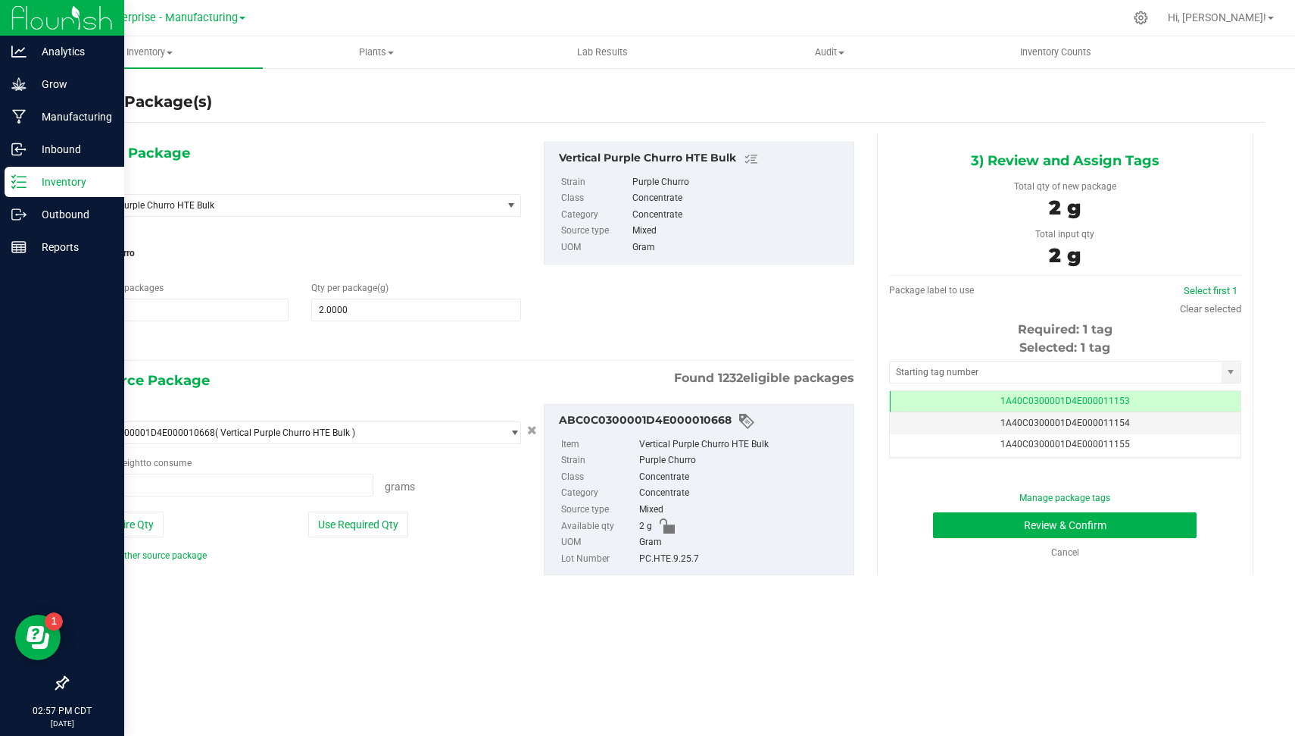
click at [8, 185] on div "Inventory" at bounding box center [65, 182] width 120 height 30
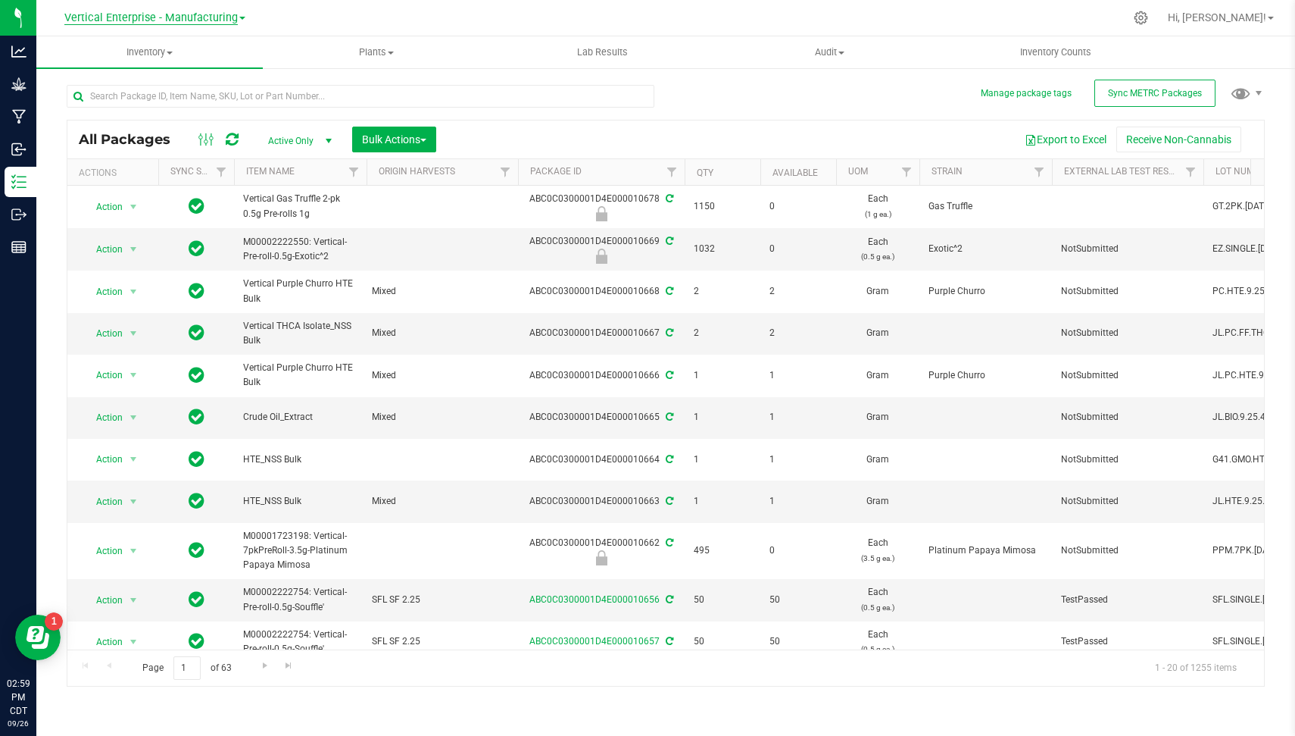
click at [142, 23] on span "Vertical Enterprise - Manufacturing" at bounding box center [150, 18] width 173 height 14
click at [138, 54] on link "Vertical Enterprise - Cultivation" at bounding box center [154, 53] width 221 height 20
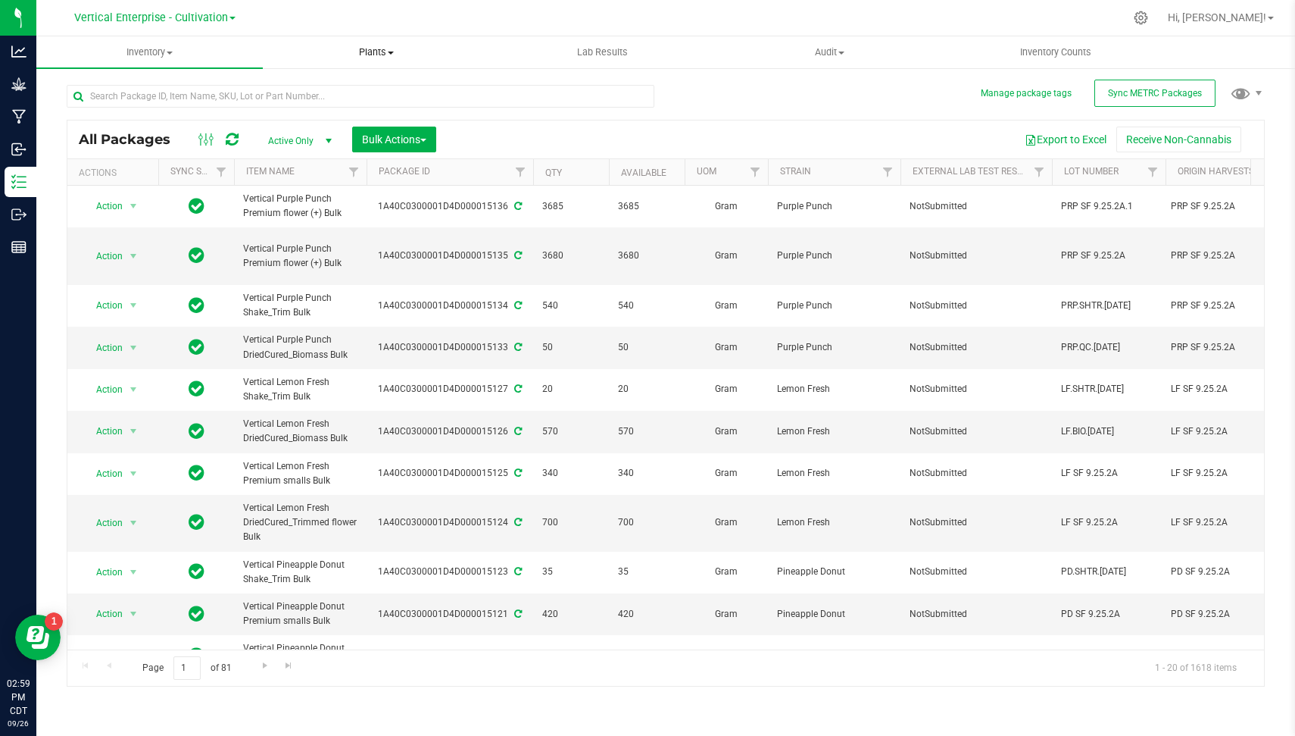
click at [415, 53] on span "Plants" at bounding box center [376, 52] width 225 height 14
click at [361, 85] on li "All plants" at bounding box center [376, 92] width 226 height 18
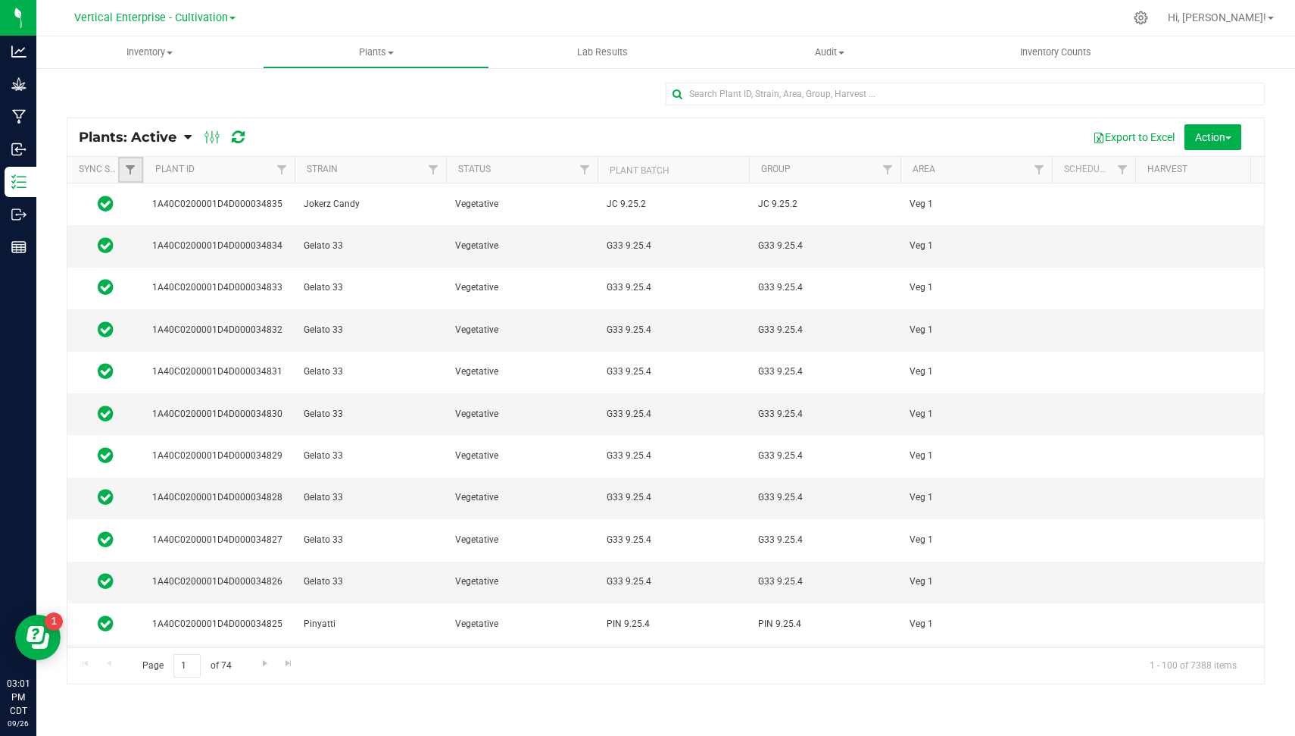
click at [134, 176] on link "Filter" at bounding box center [130, 170] width 25 height 26
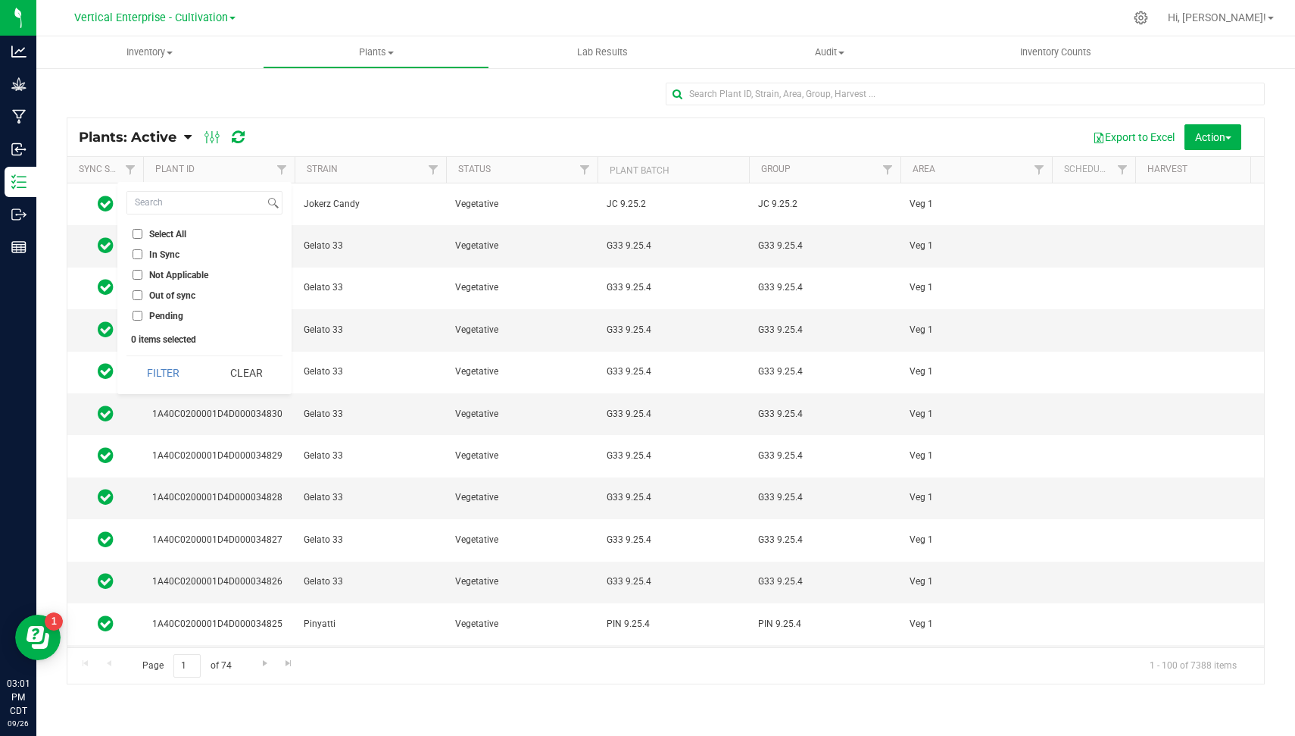
click at [171, 288] on li "Out of sync" at bounding box center [204, 295] width 156 height 16
click at [139, 293] on input "Out of sync" at bounding box center [138, 295] width 10 height 10
checkbox input "true"
click at [127, 167] on span "Filter" at bounding box center [130, 170] width 12 height 12
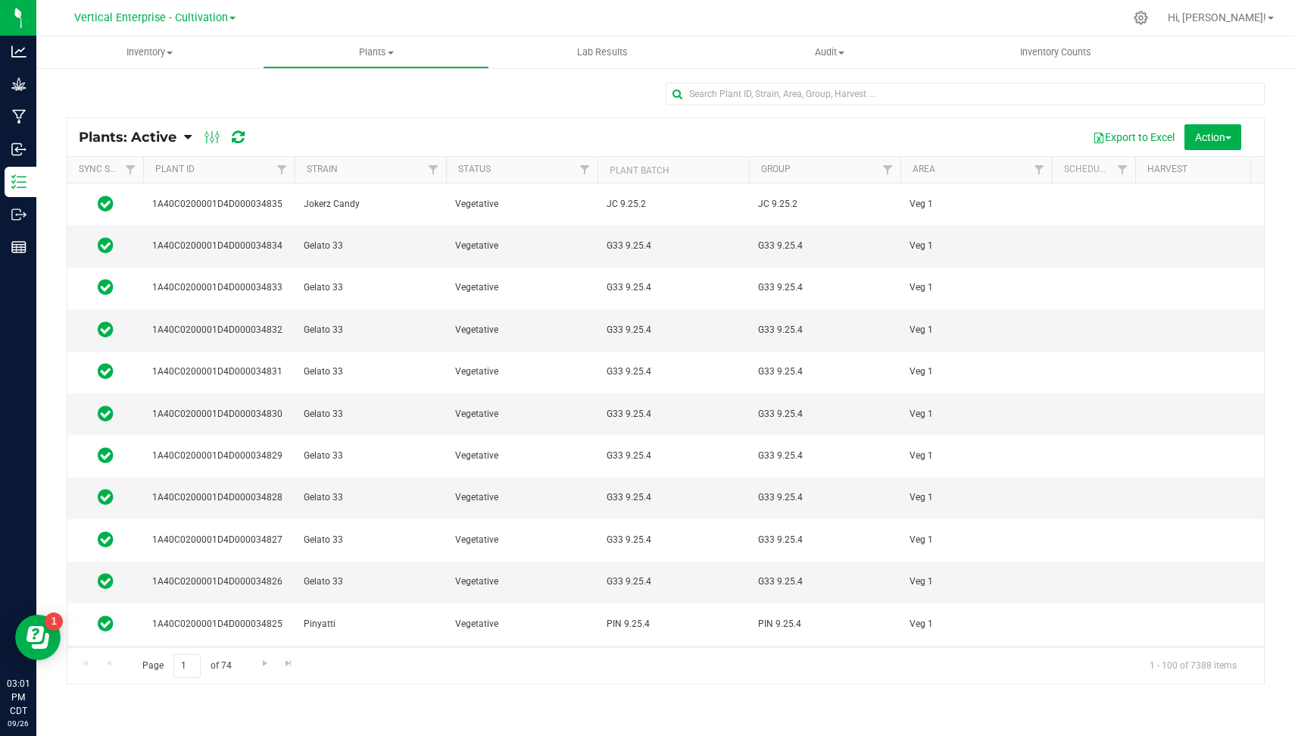
click at [190, 133] on icon at bounding box center [188, 137] width 8 height 14
click at [187, 134] on icon at bounding box center [188, 137] width 8 height 14
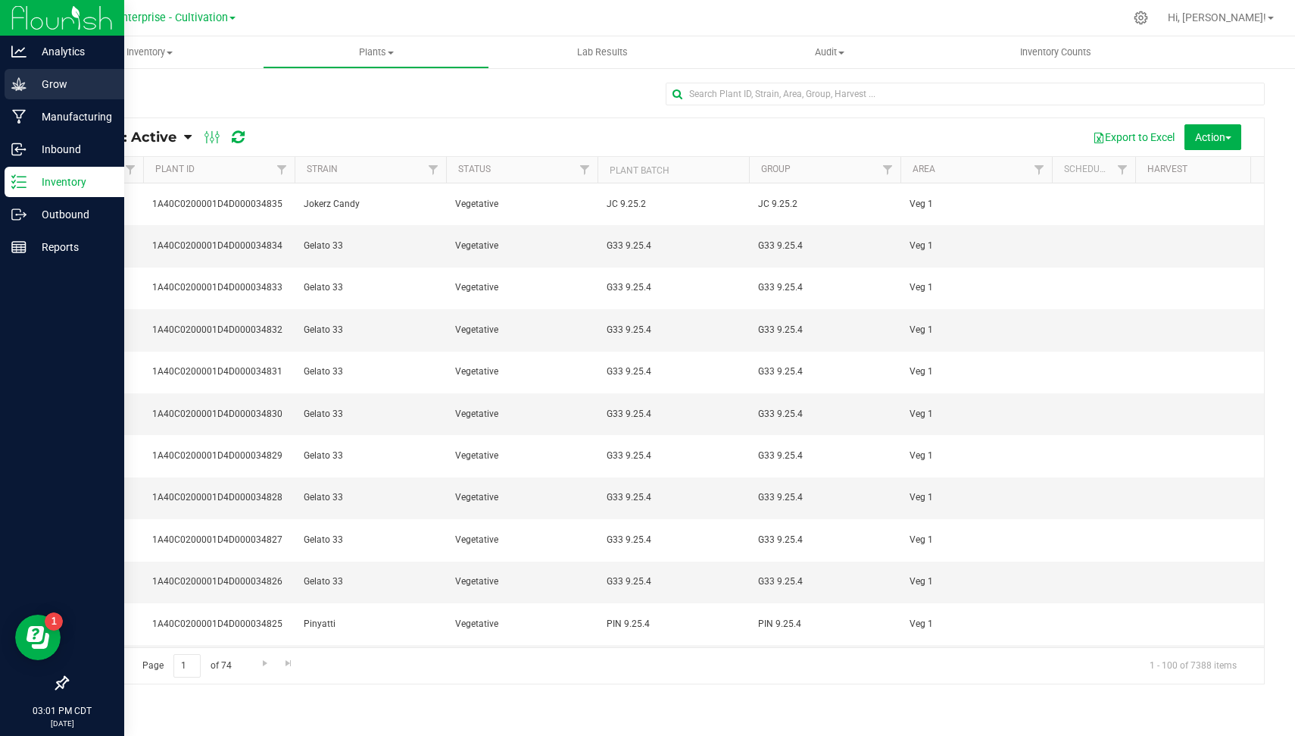
click at [80, 78] on p "Grow" at bounding box center [72, 84] width 91 height 18
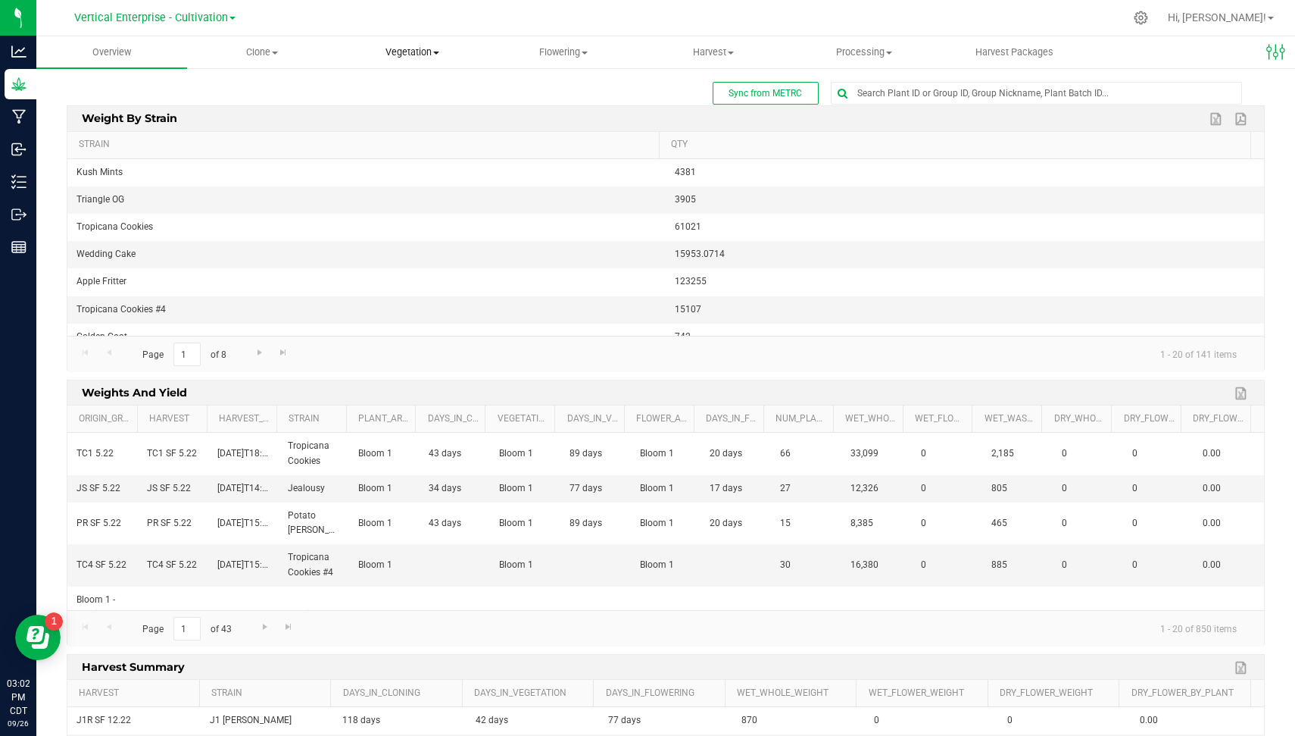
click at [421, 52] on span "Vegetation" at bounding box center [413, 52] width 149 height 14
click at [416, 111] on span "Veg plants" at bounding box center [384, 109] width 93 height 13
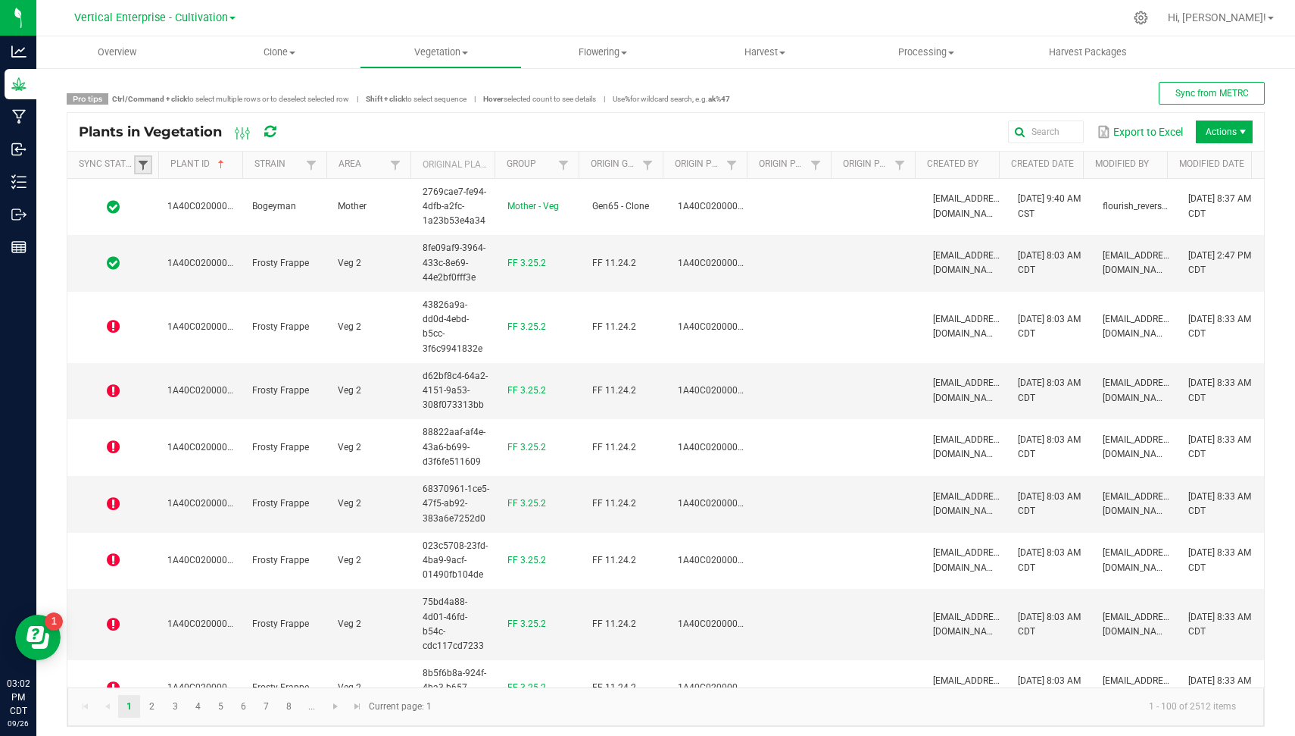
click at [144, 165] on span at bounding box center [143, 165] width 12 height 12
click at [161, 264] on li "Out of sync" at bounding box center [216, 267] width 147 height 20
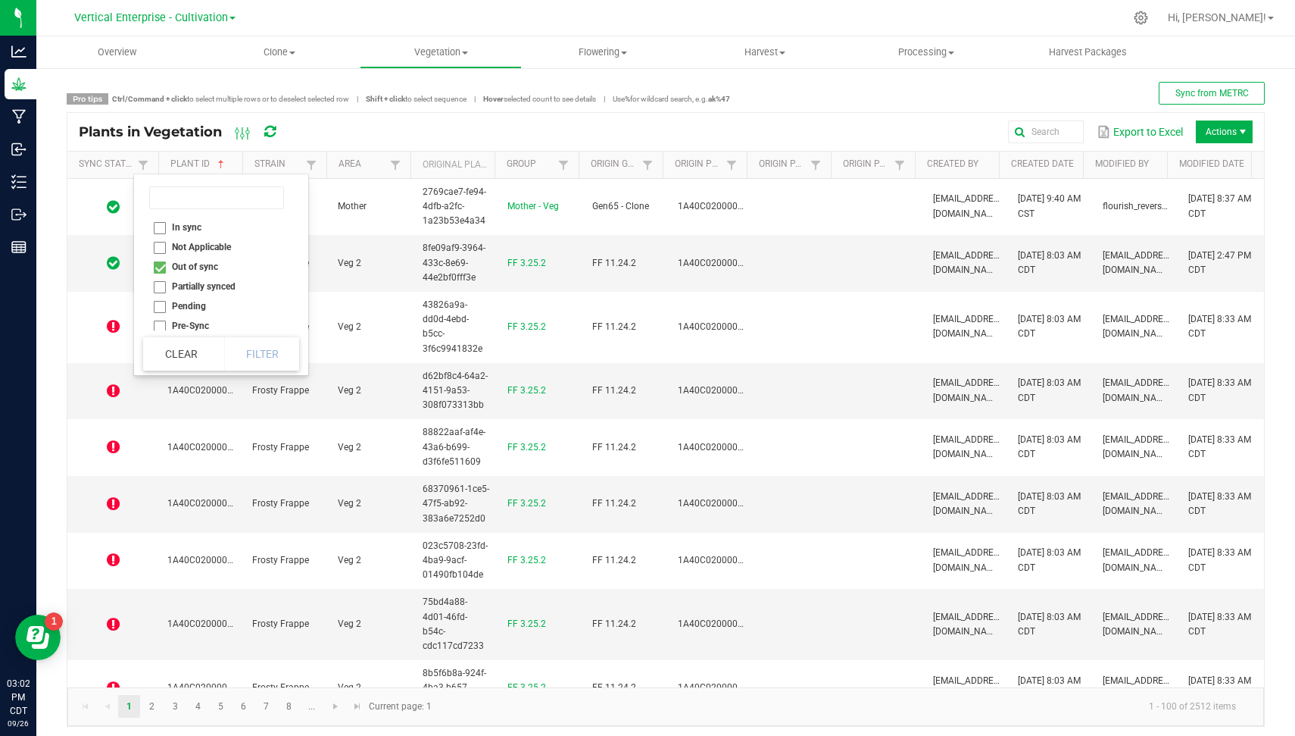
checkbox sync "true"
click at [267, 345] on button "Filter" at bounding box center [262, 353] width 76 height 33
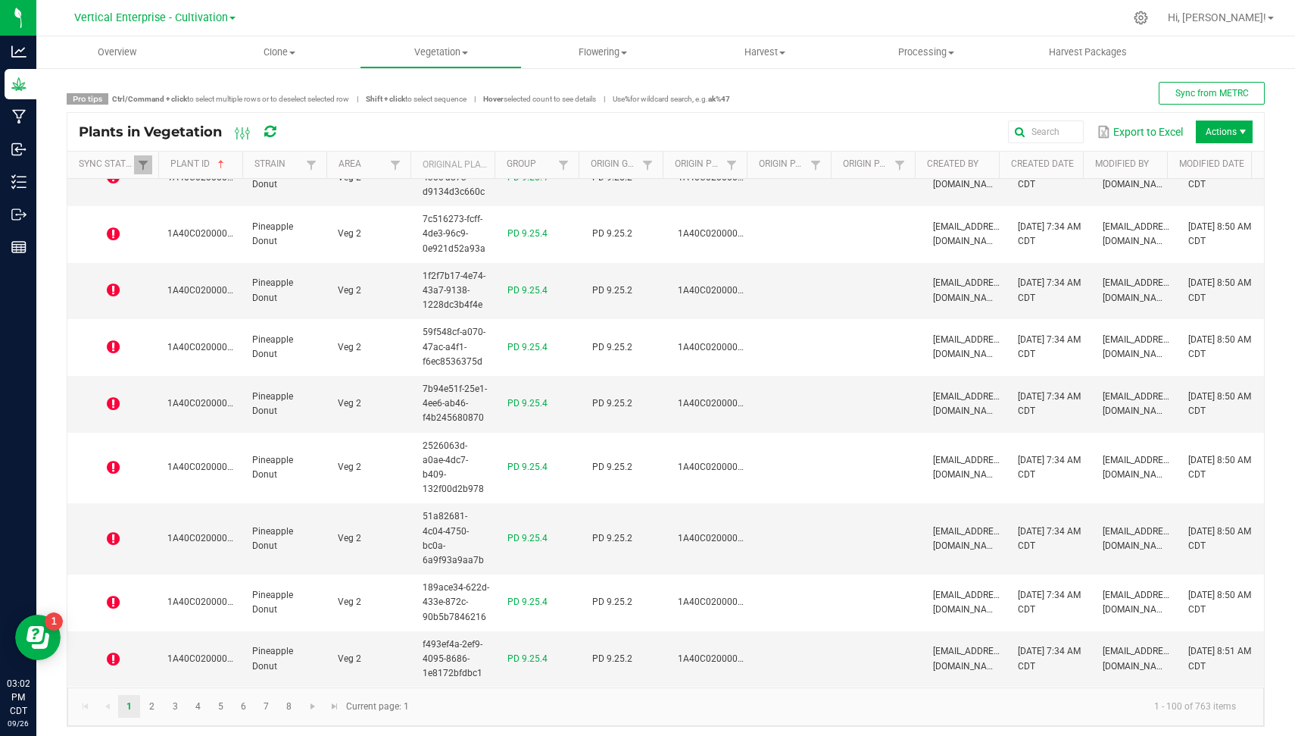
scroll to position [5707, 0]
click at [294, 708] on link "8" at bounding box center [289, 706] width 22 height 23
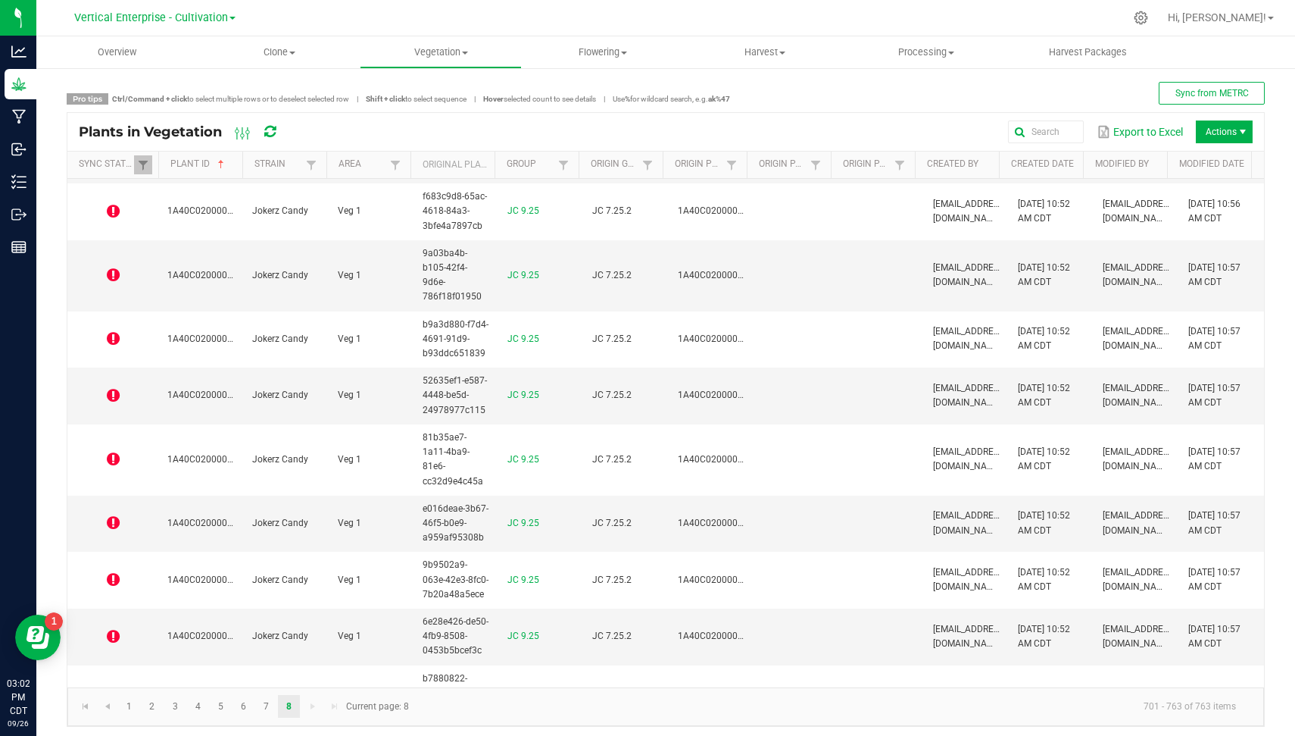
scroll to position [3437, 0]
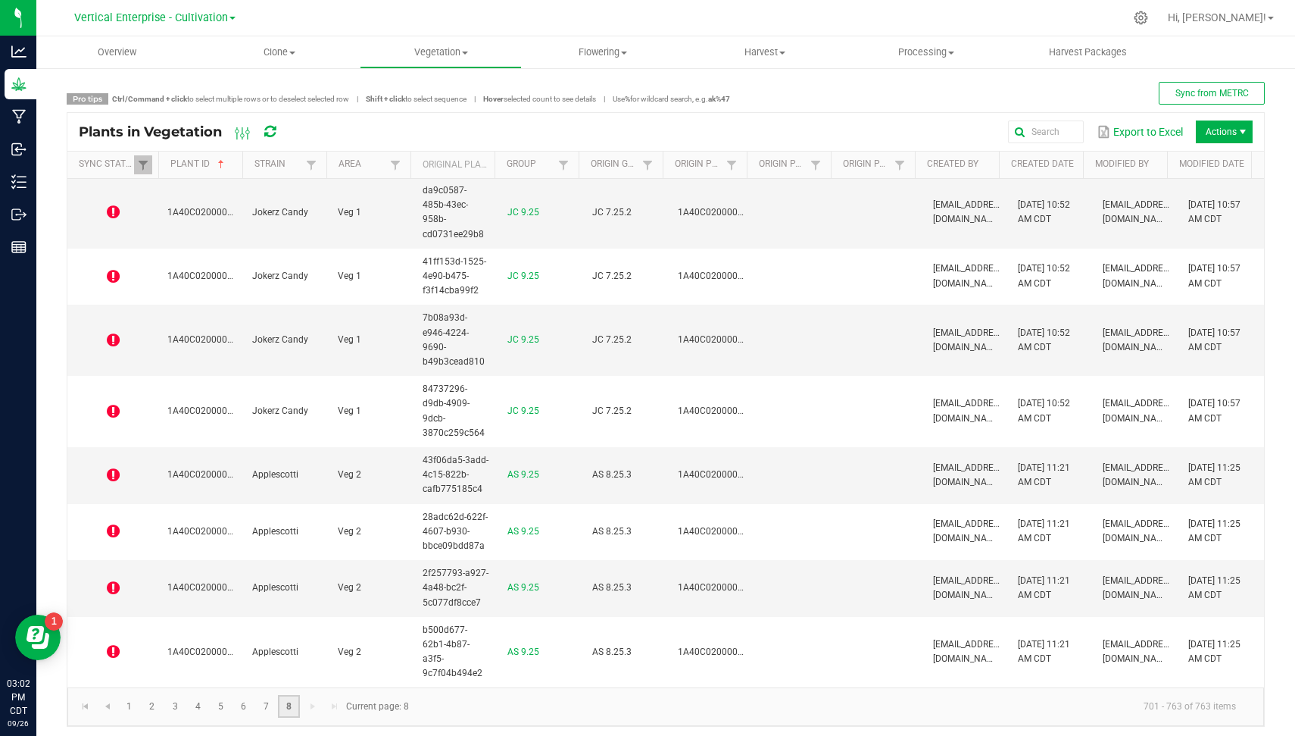
click at [295, 706] on link "8" at bounding box center [289, 706] width 22 height 23
